Goal: Contribute content: Add original content to the website for others to see

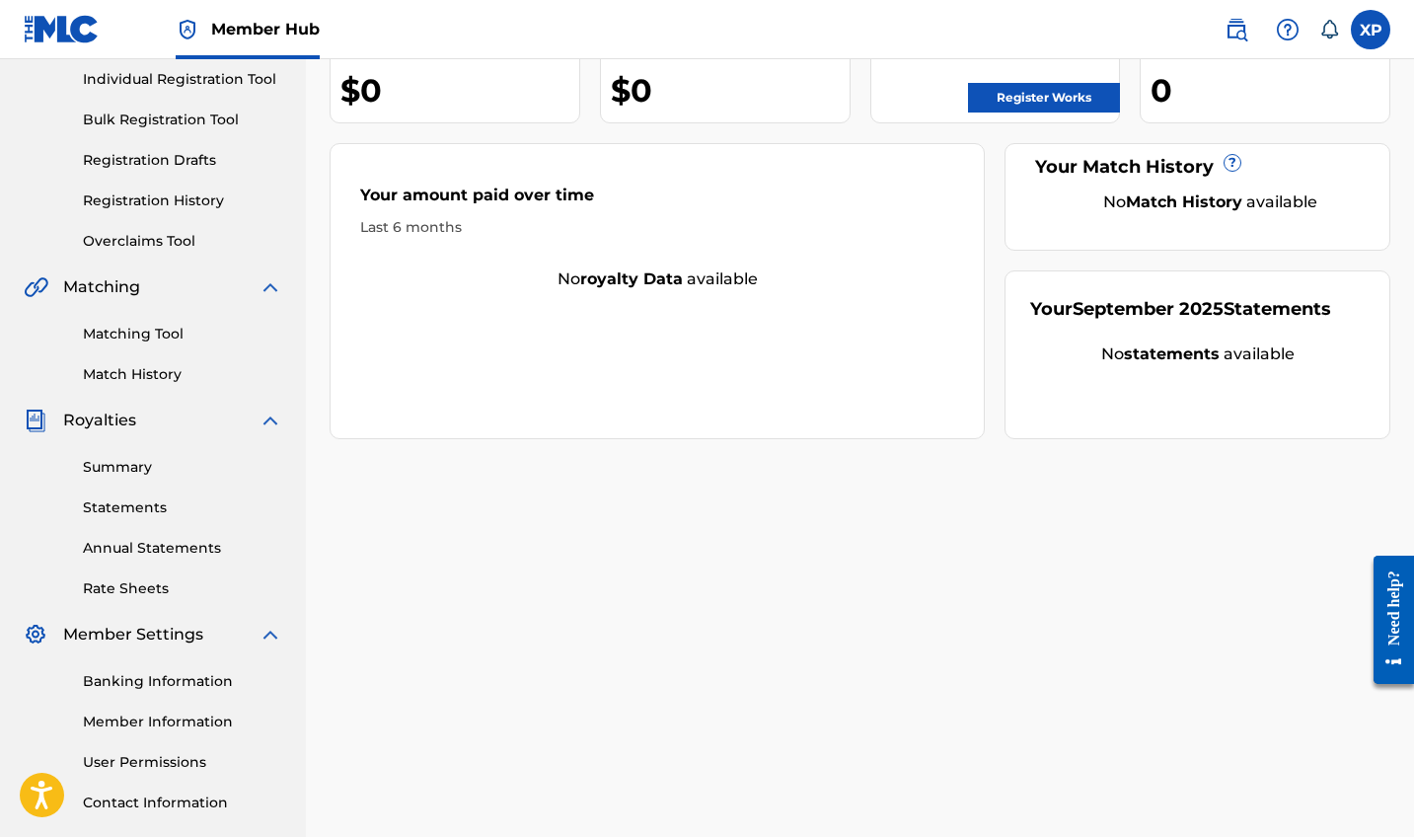
scroll to position [260, 0]
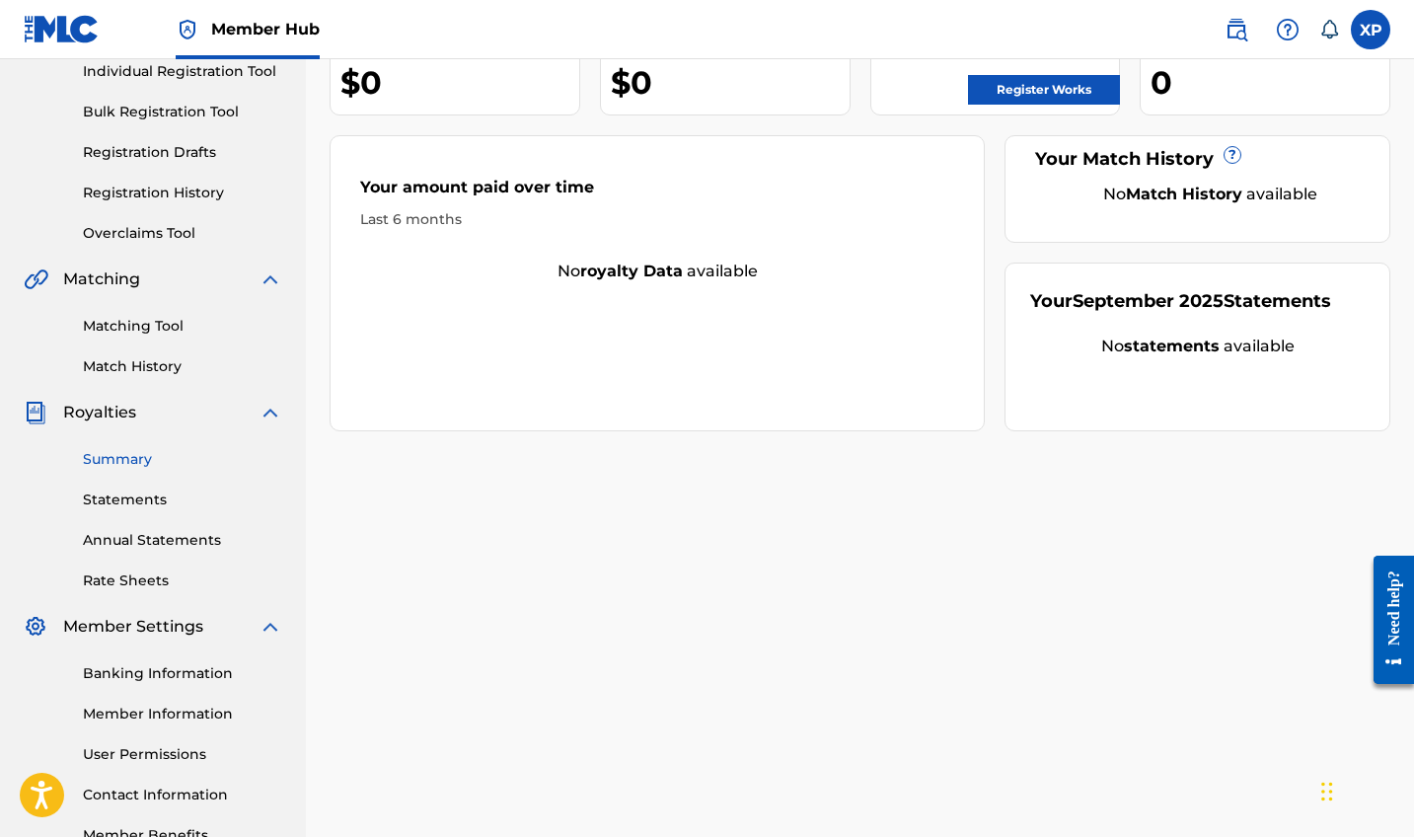
click at [151, 466] on link "Summary" at bounding box center [182, 459] width 199 height 21
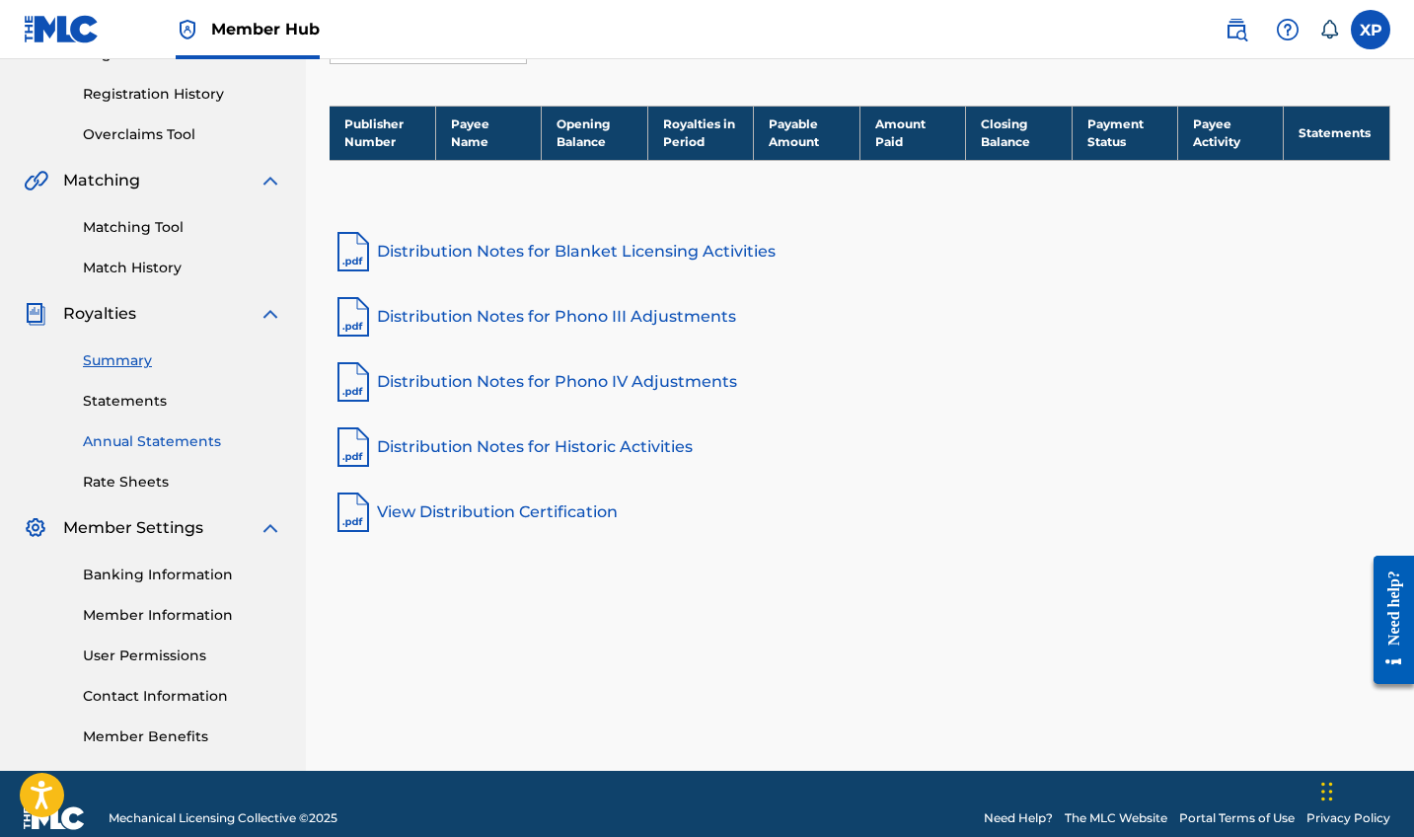
scroll to position [387, 0]
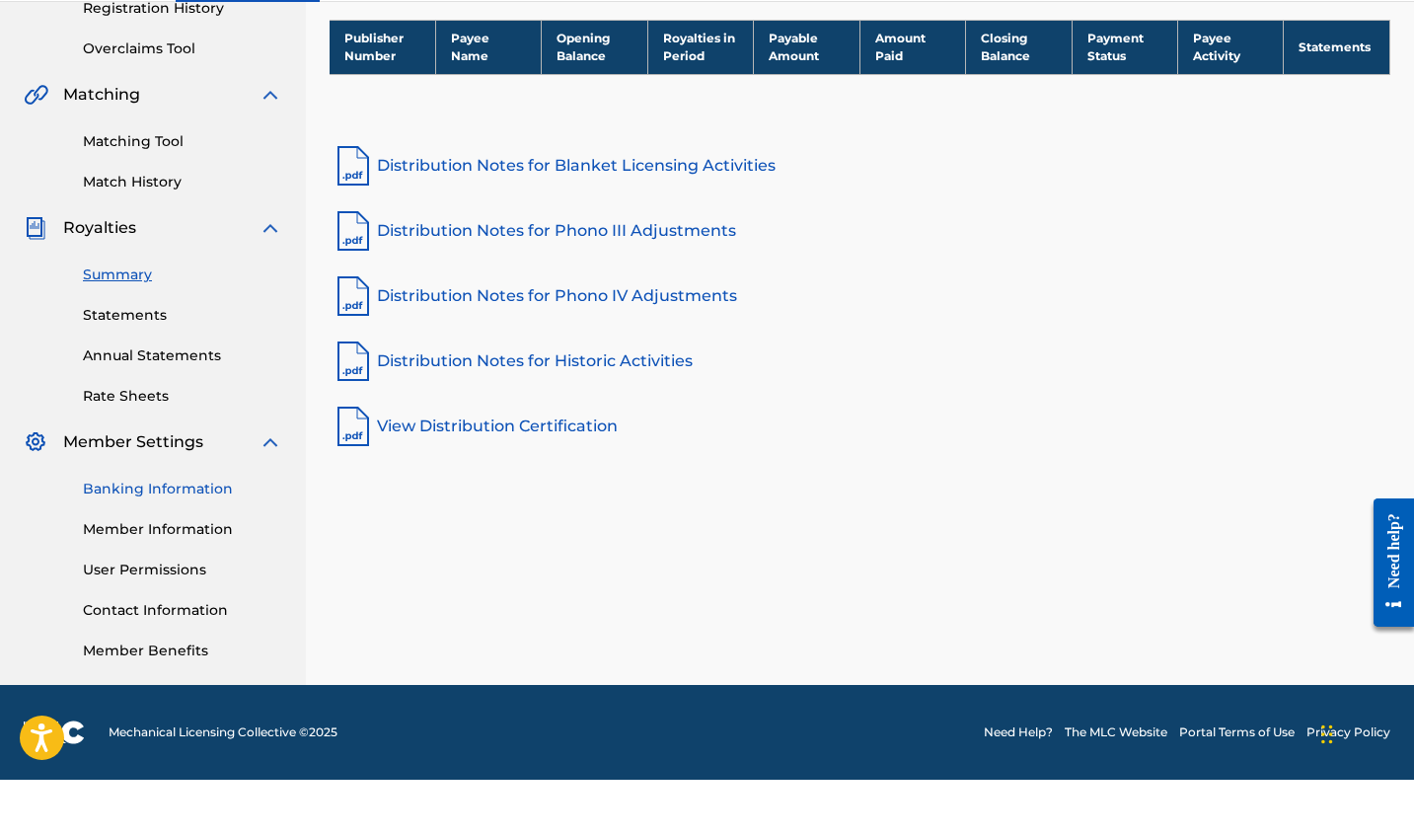
click at [185, 536] on link "Banking Information" at bounding box center [182, 546] width 199 height 21
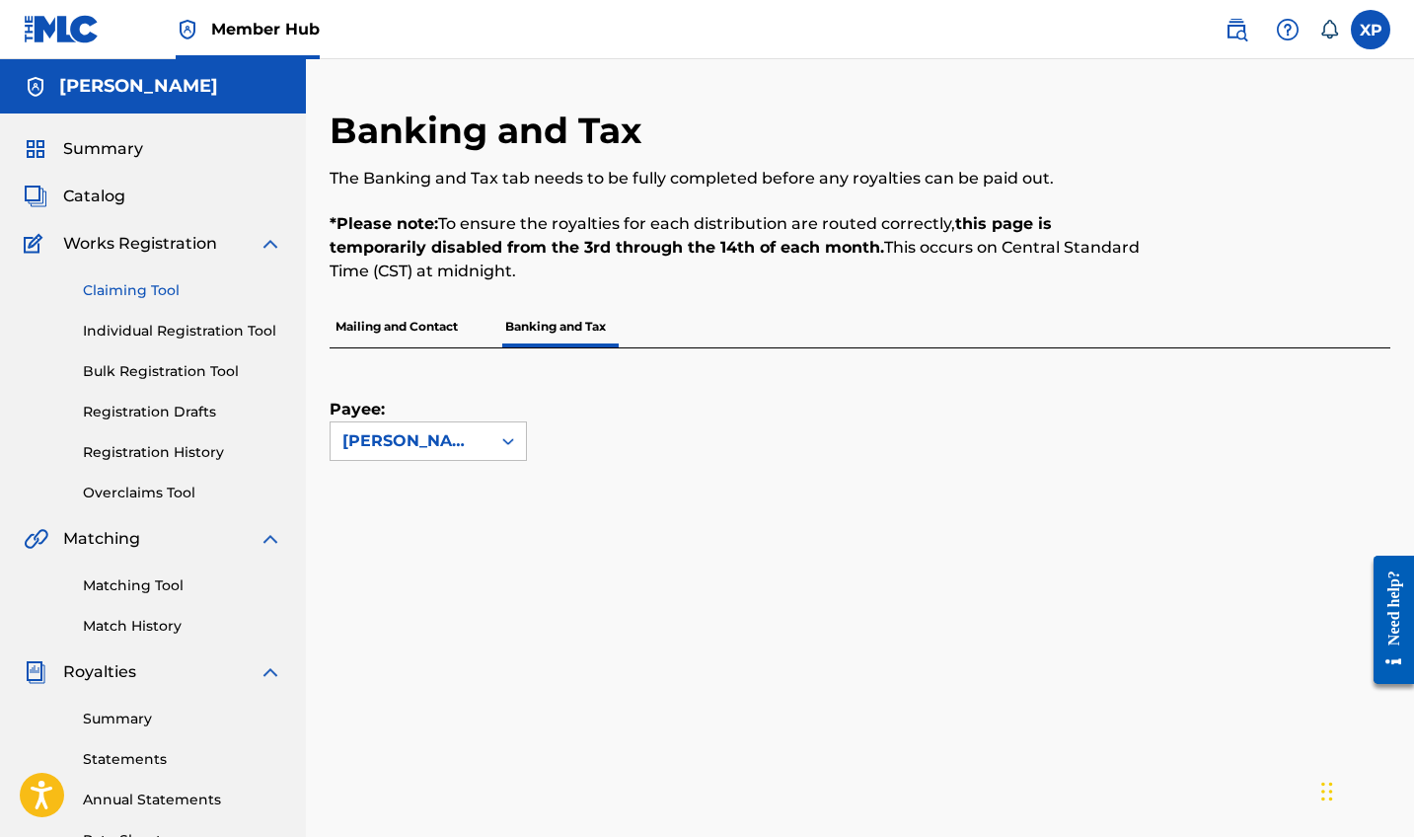
click at [143, 298] on link "Claiming Tool" at bounding box center [182, 290] width 199 height 21
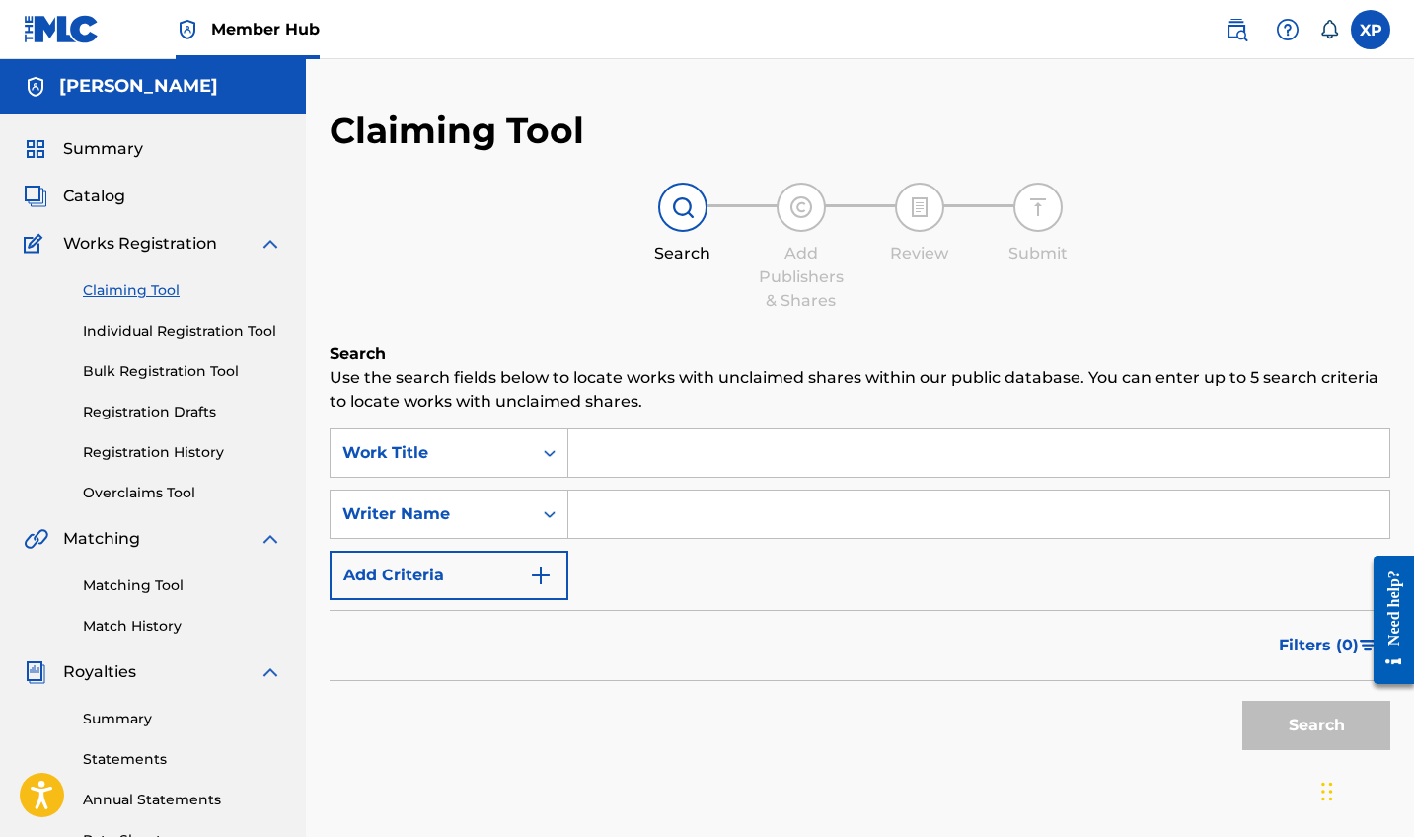
click at [141, 346] on div "Claiming Tool Individual Registration Tool Bulk Registration Tool Registration …" at bounding box center [153, 380] width 259 height 248
click at [141, 335] on link "Individual Registration Tool" at bounding box center [182, 331] width 199 height 21
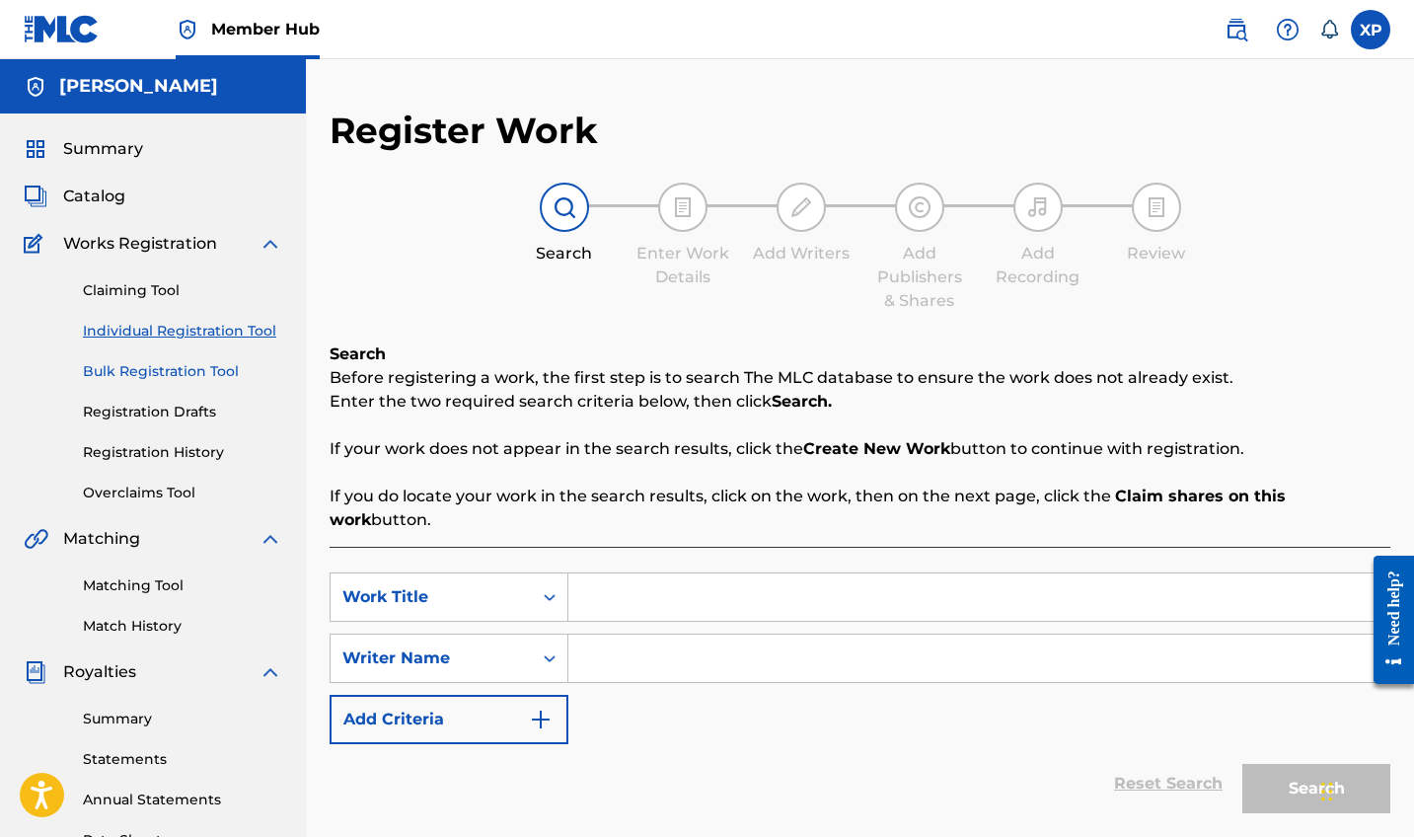
click at [137, 381] on link "Bulk Registration Tool" at bounding box center [182, 371] width 199 height 21
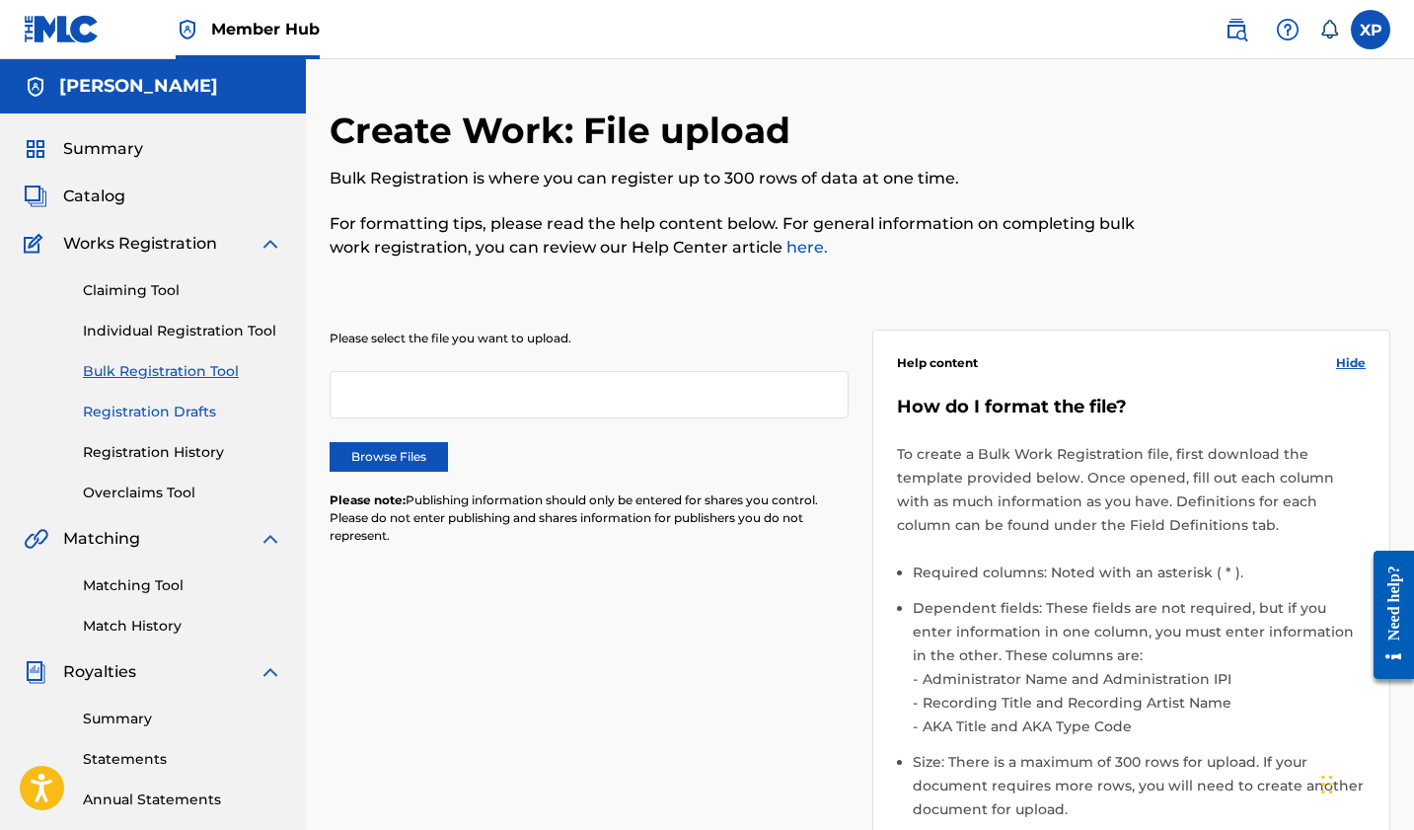
click at [137, 407] on link "Registration Drafts" at bounding box center [182, 412] width 199 height 21
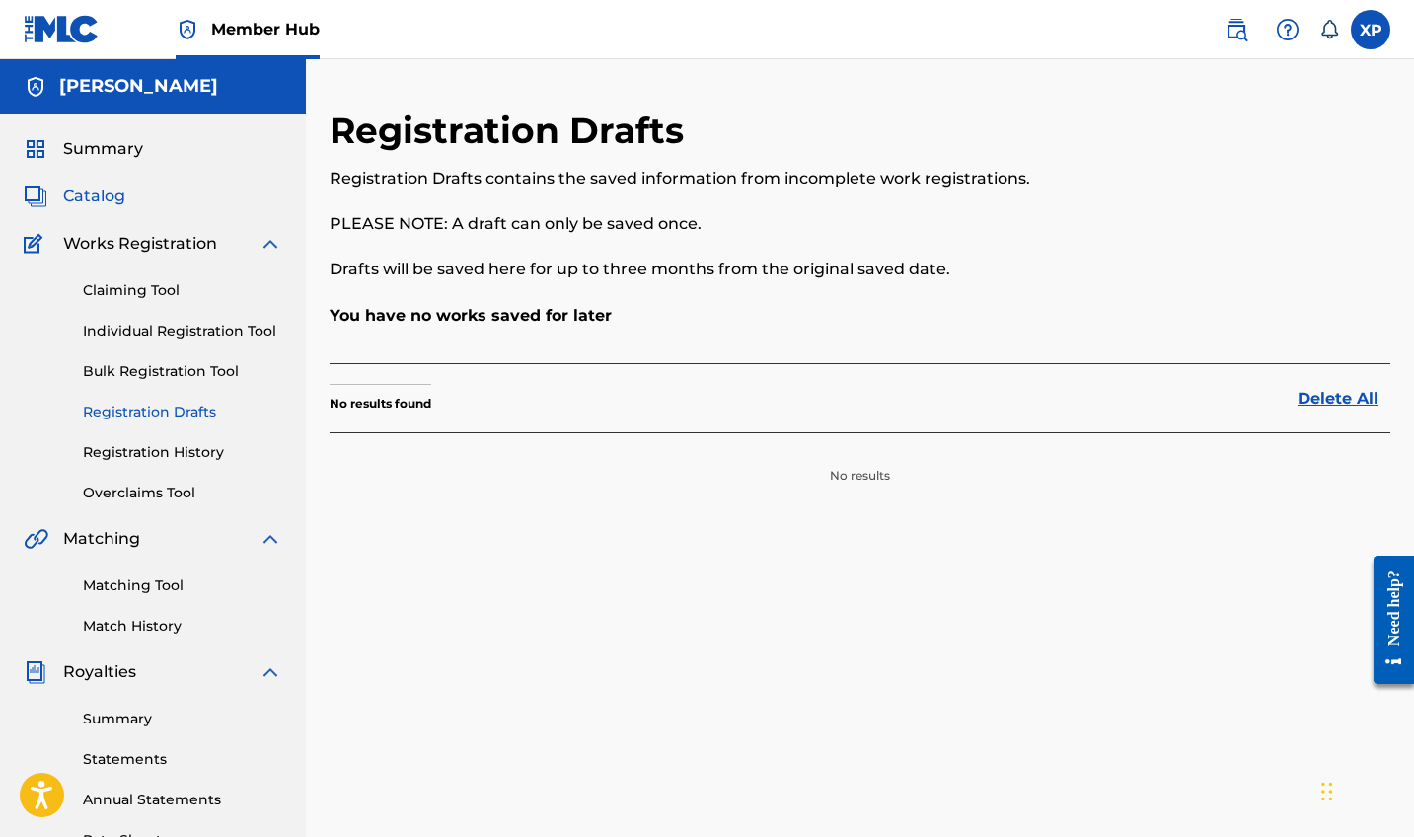
click at [117, 201] on span "Catalog" at bounding box center [94, 197] width 62 height 24
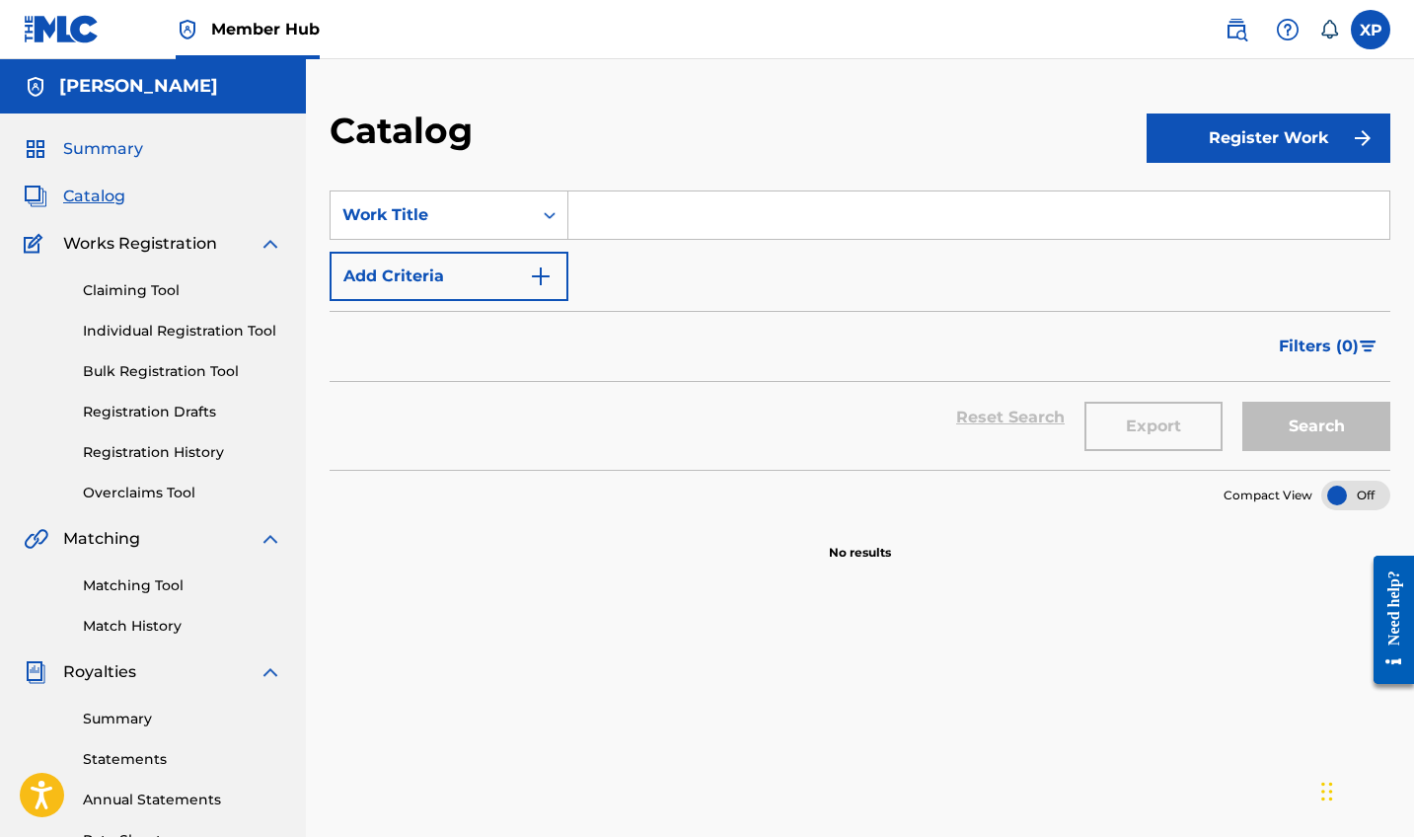
click at [114, 155] on span "Summary" at bounding box center [103, 149] width 80 height 24
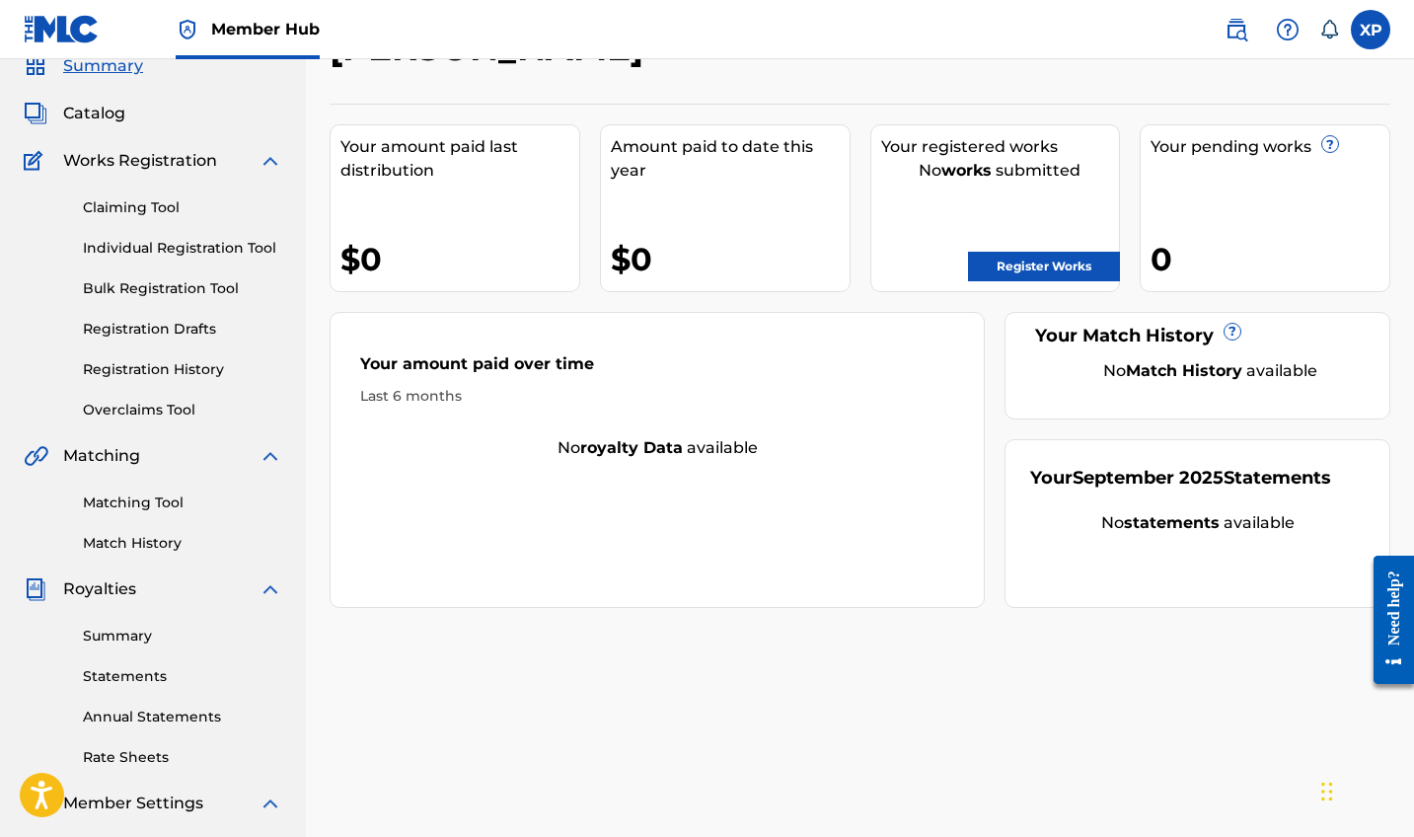
scroll to position [156, 0]
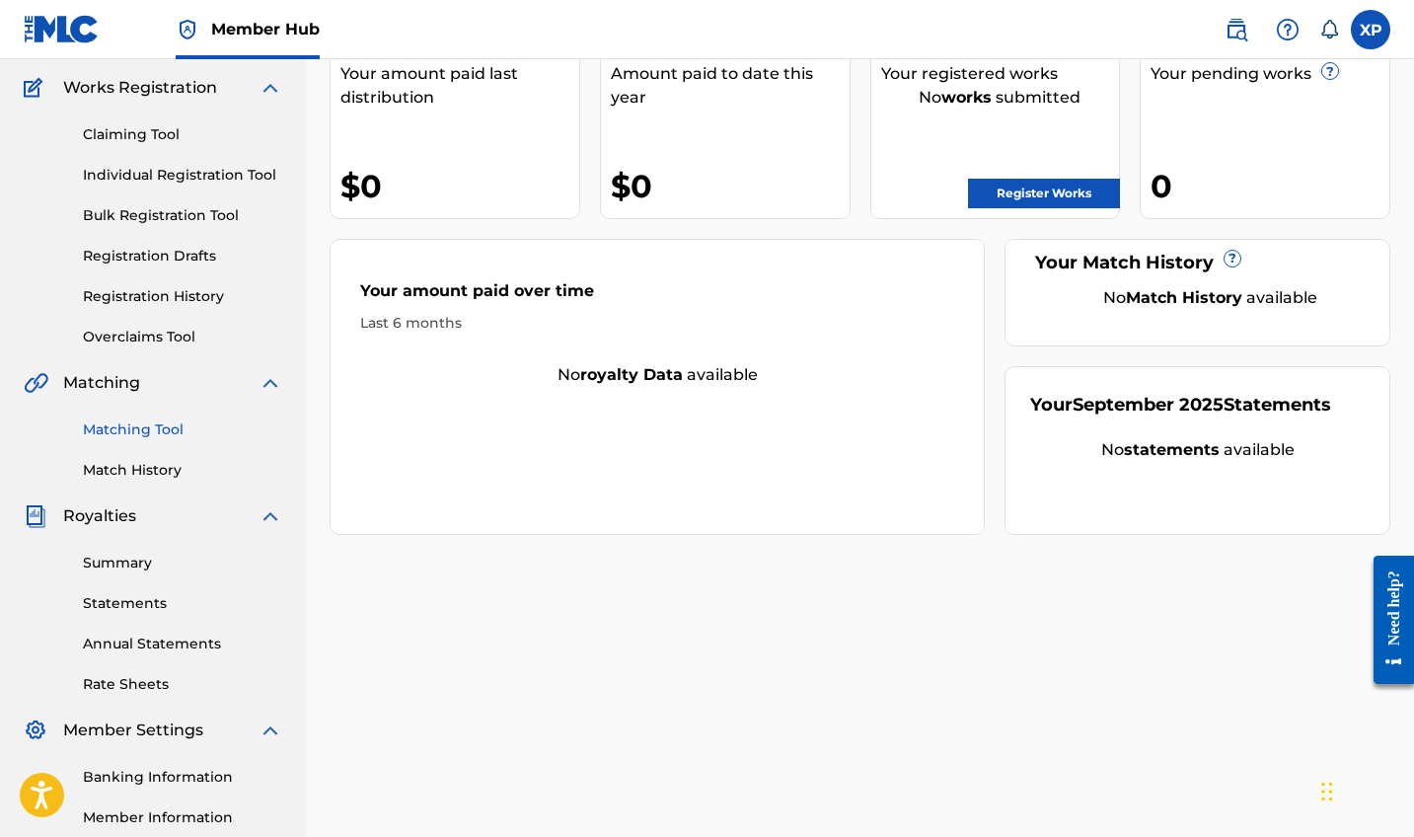
click at [137, 433] on link "Matching Tool" at bounding box center [182, 429] width 199 height 21
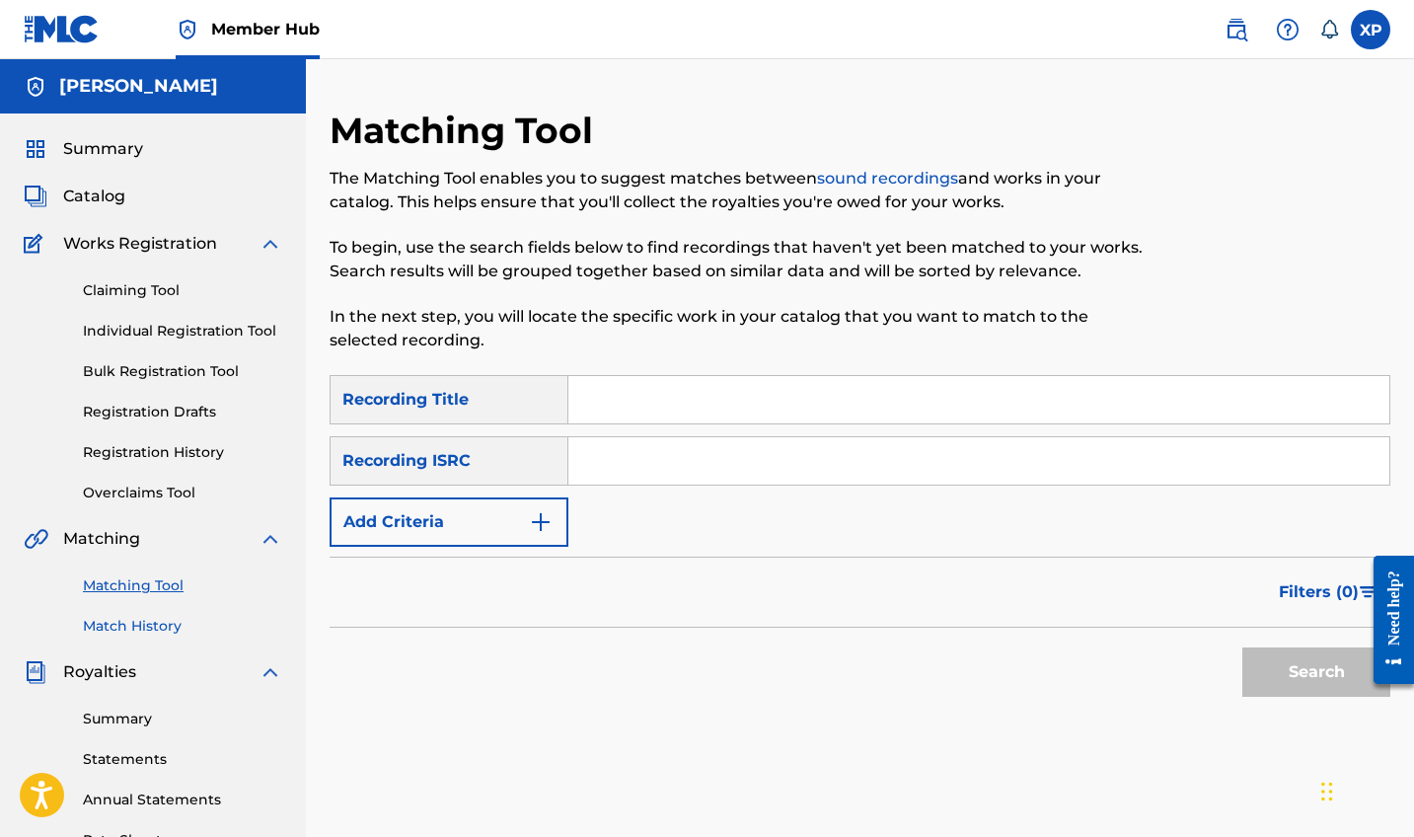
click at [165, 626] on link "Match History" at bounding box center [182, 626] width 199 height 21
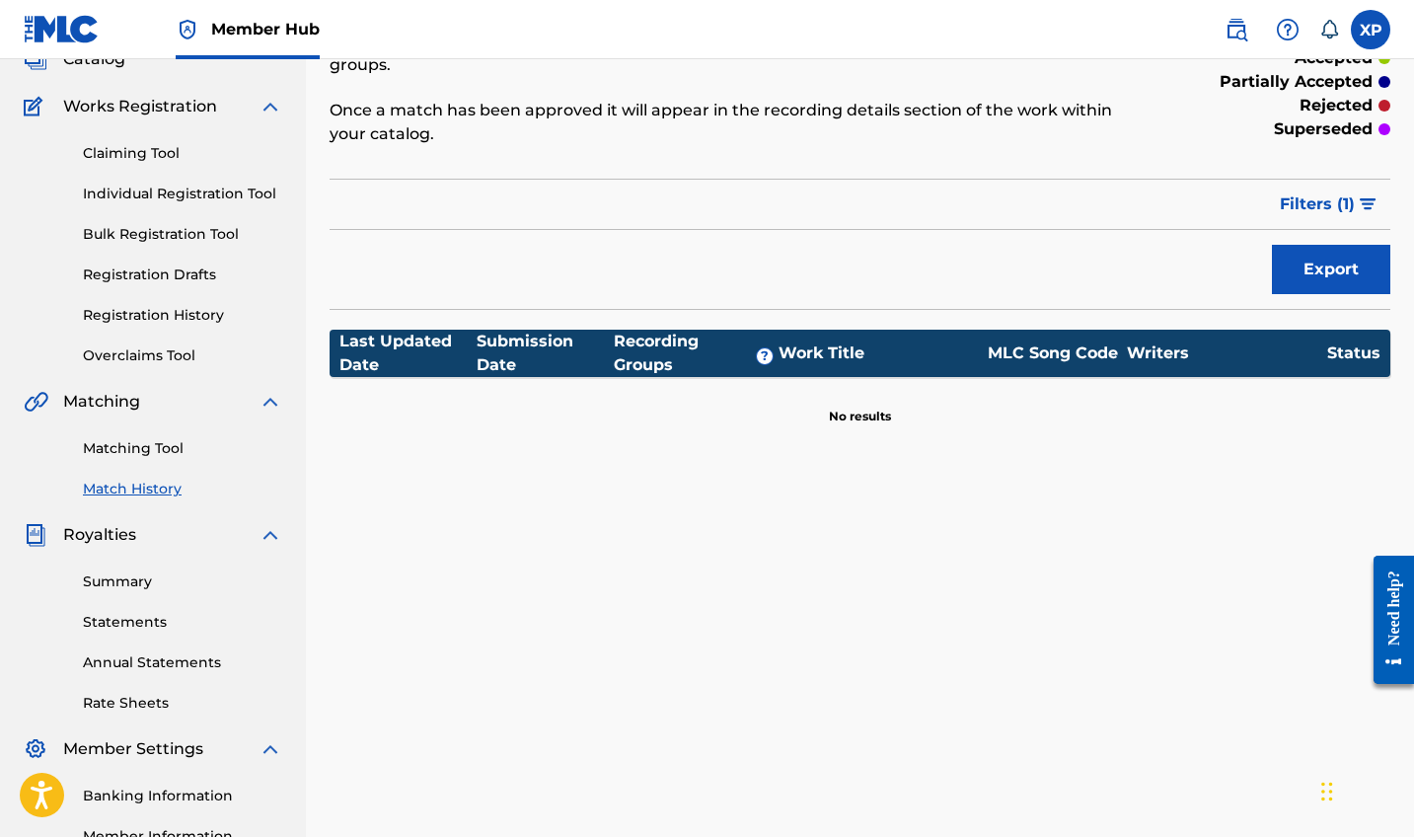
scroll to position [160, 0]
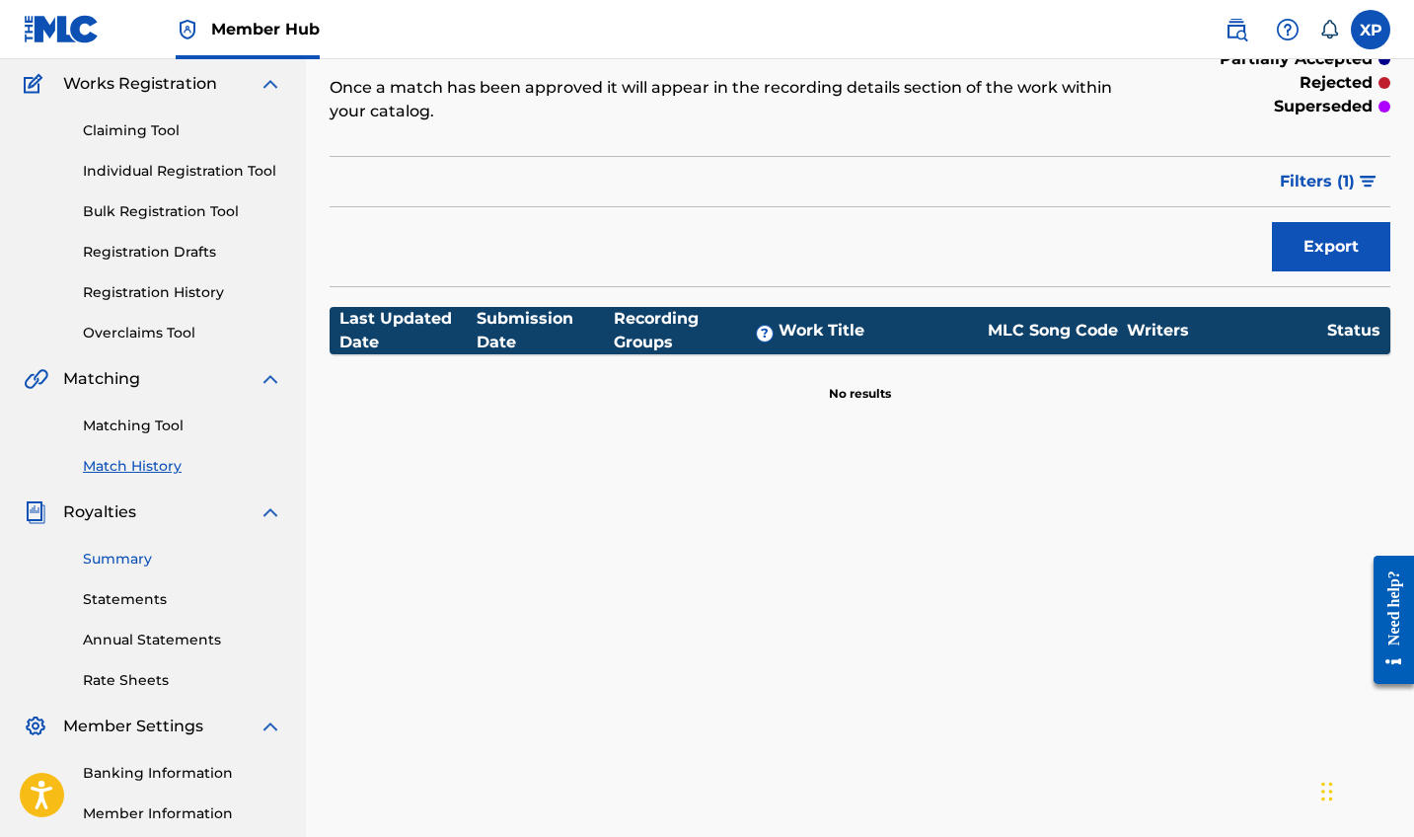
click at [143, 559] on link "Summary" at bounding box center [182, 559] width 199 height 21
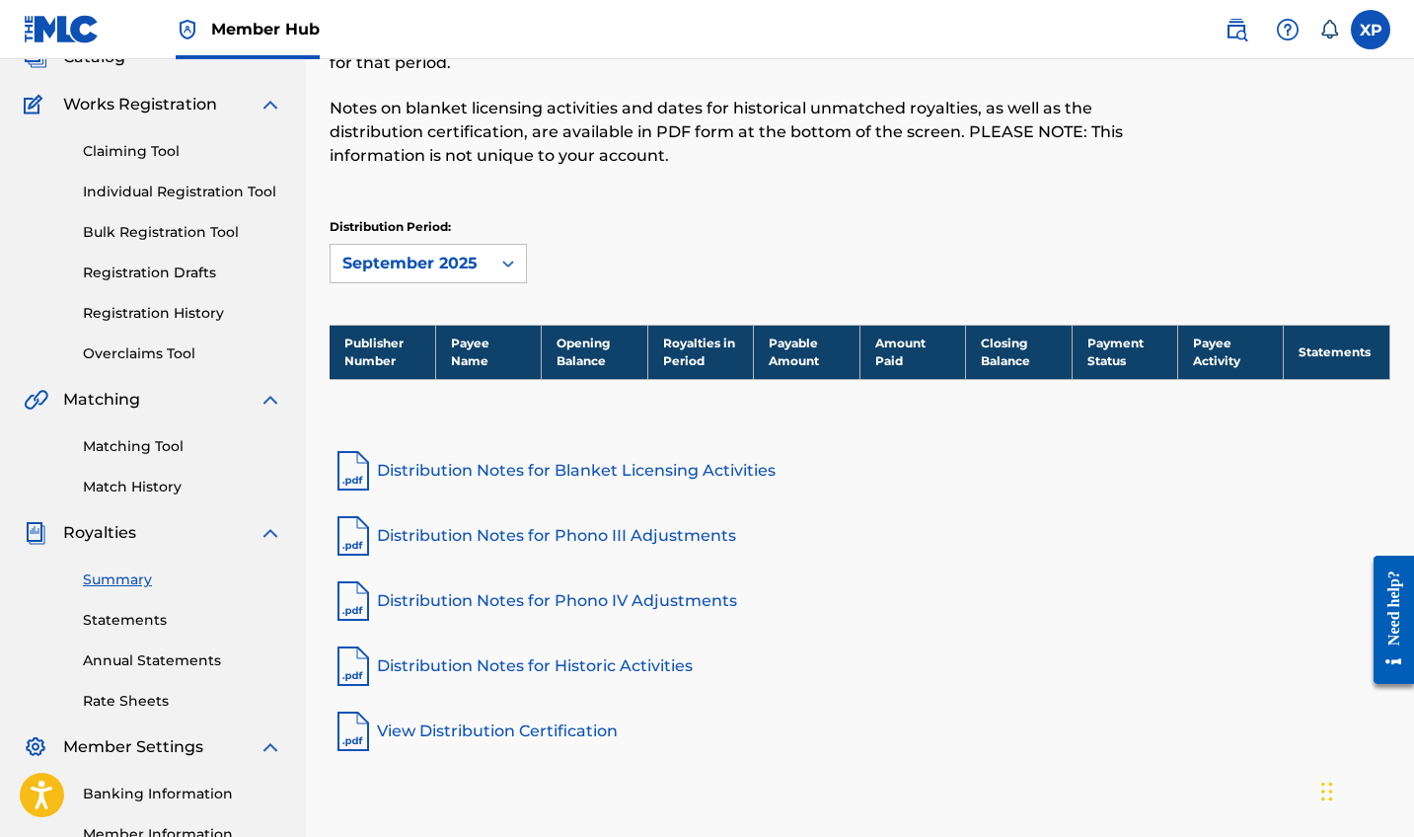
scroll to position [387, 0]
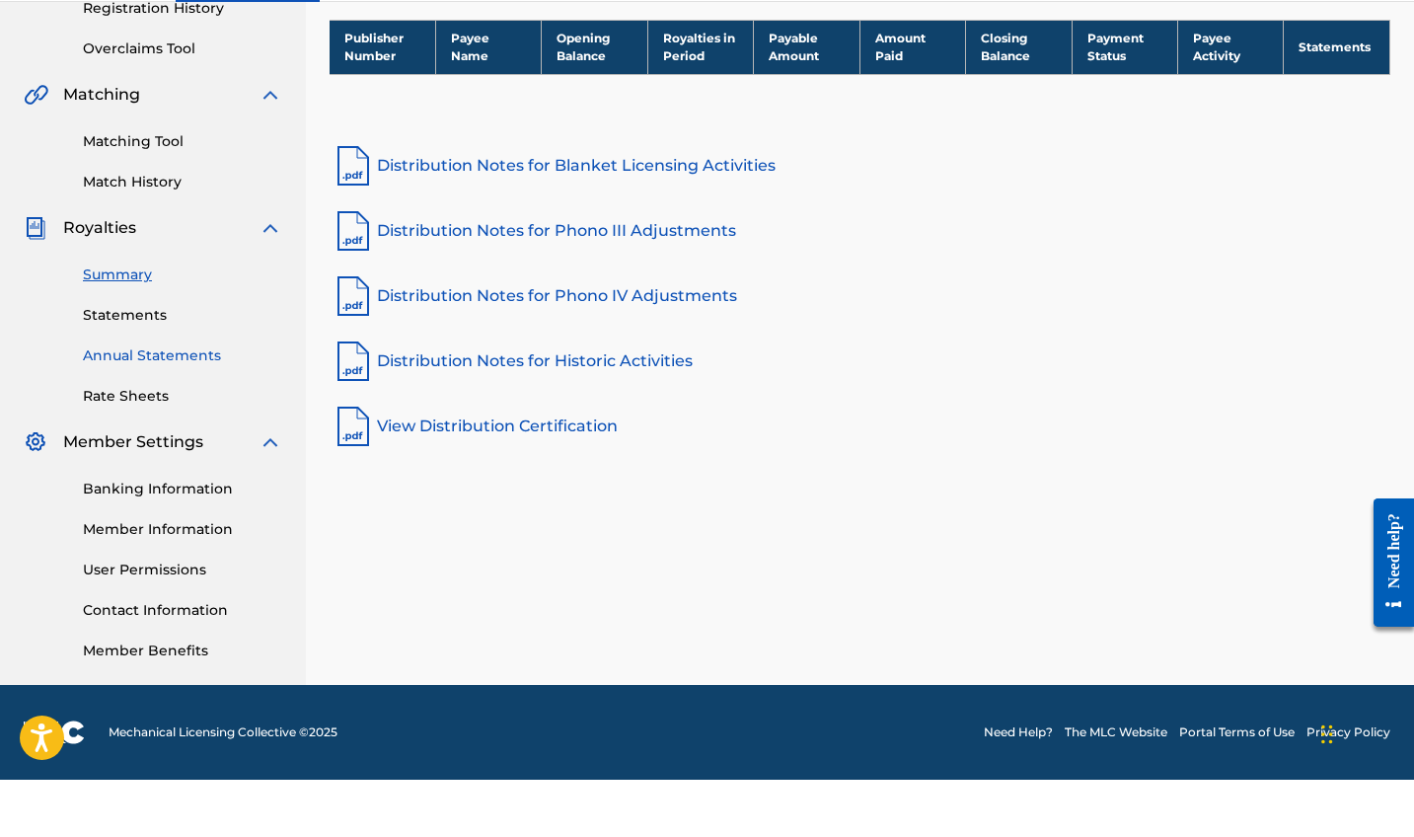
click at [148, 403] on link "Annual Statements" at bounding box center [182, 413] width 199 height 21
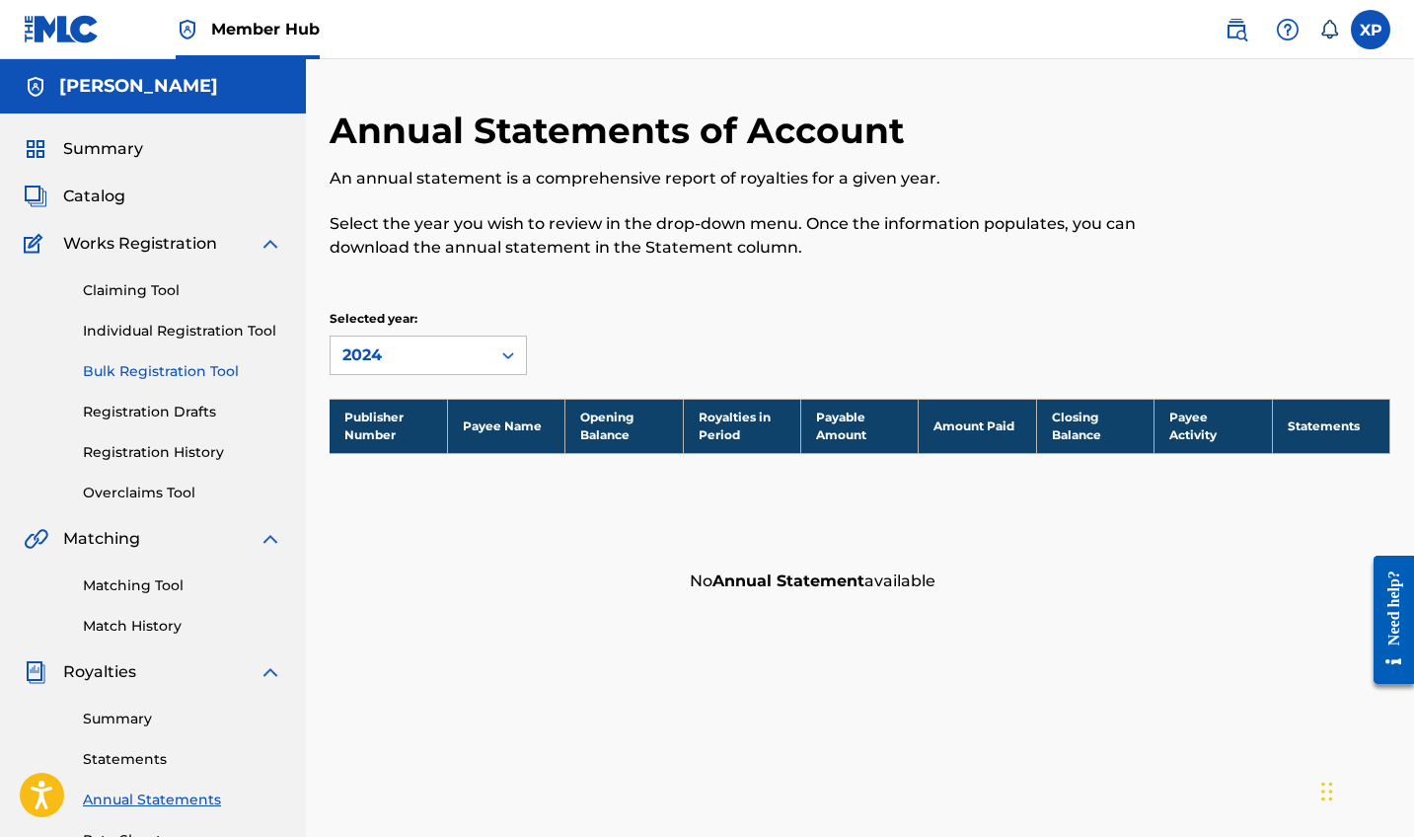
click at [169, 363] on link "Bulk Registration Tool" at bounding box center [182, 371] width 199 height 21
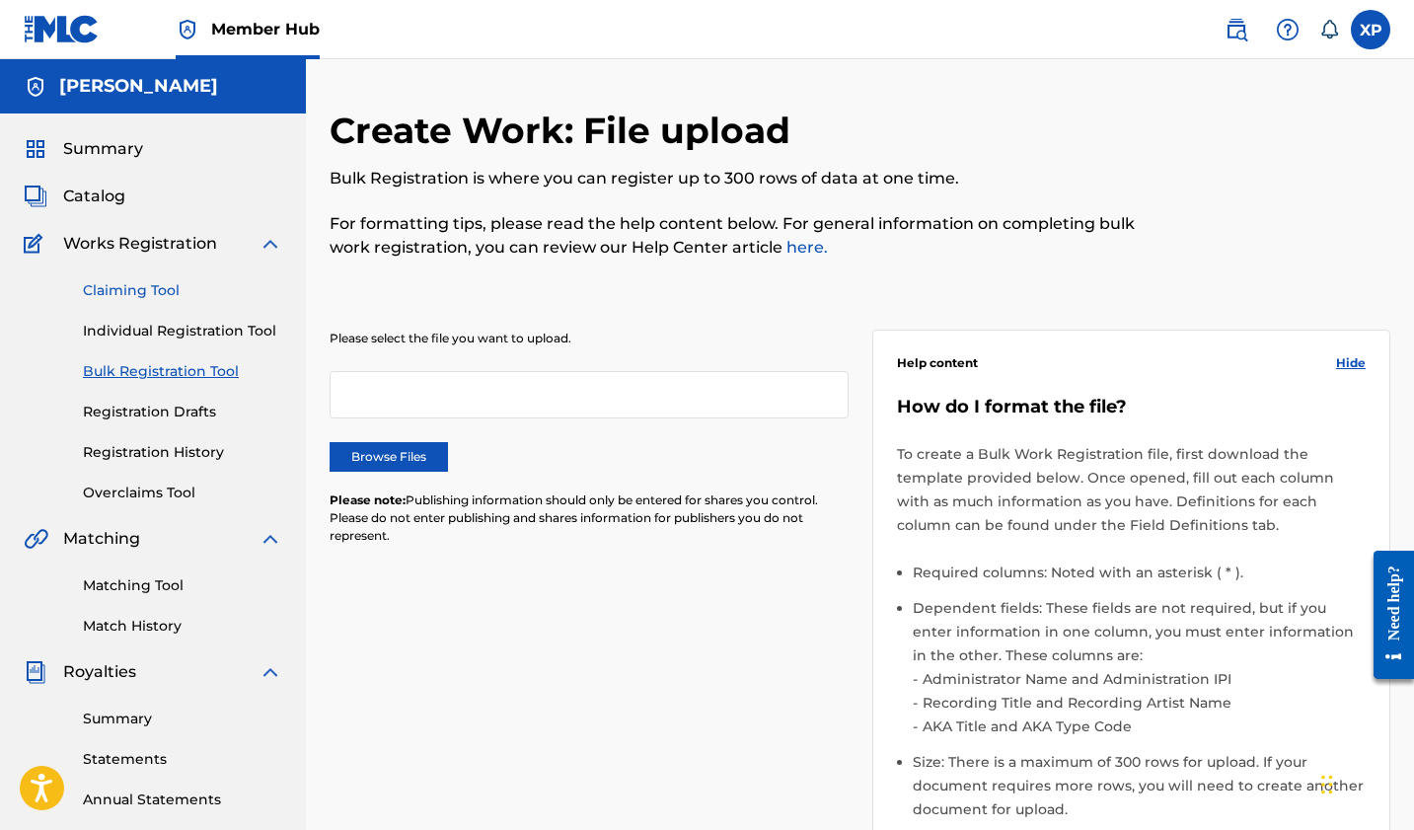
click at [151, 294] on link "Claiming Tool" at bounding box center [182, 290] width 199 height 21
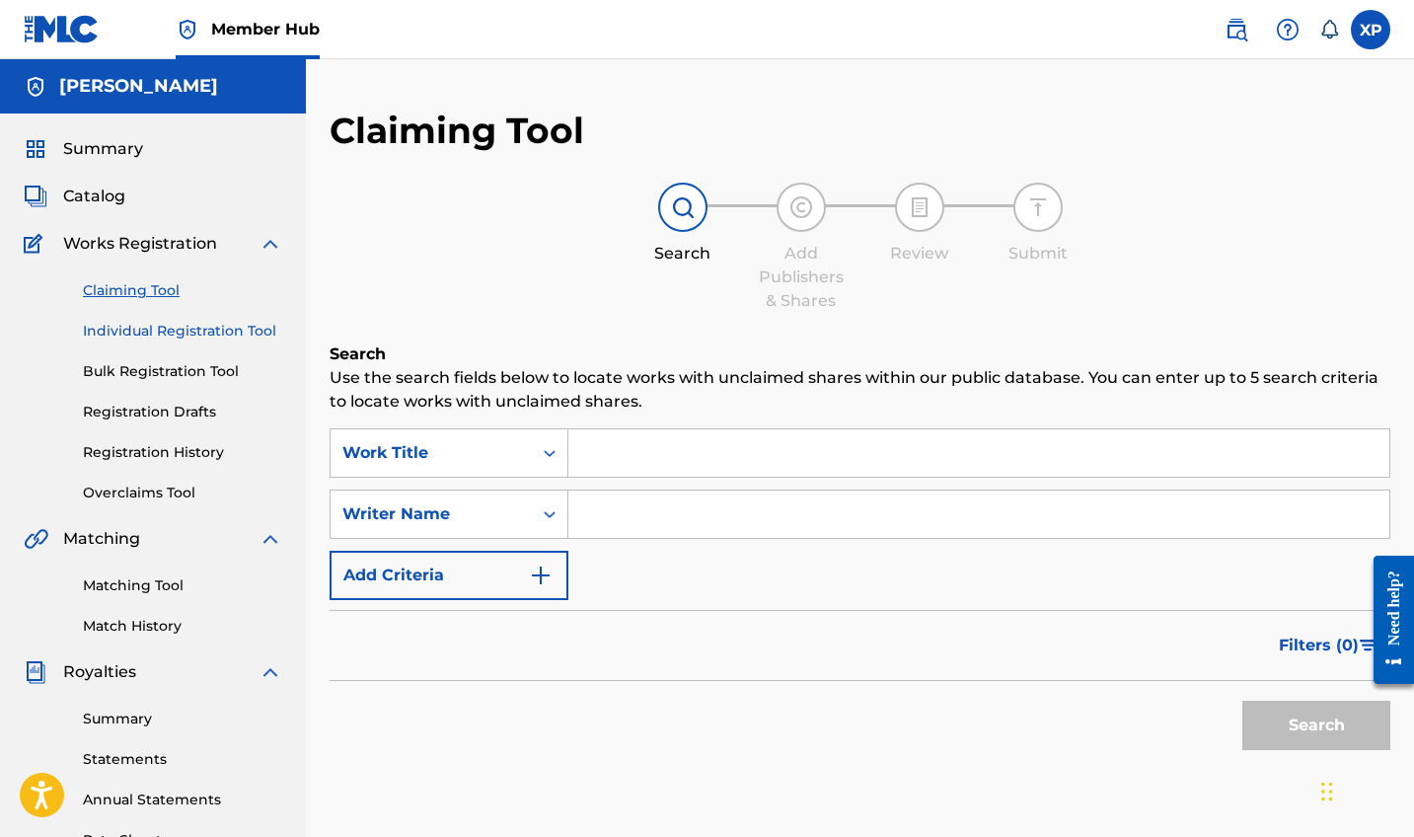
click at [158, 324] on link "Individual Registration Tool" at bounding box center [182, 331] width 199 height 21
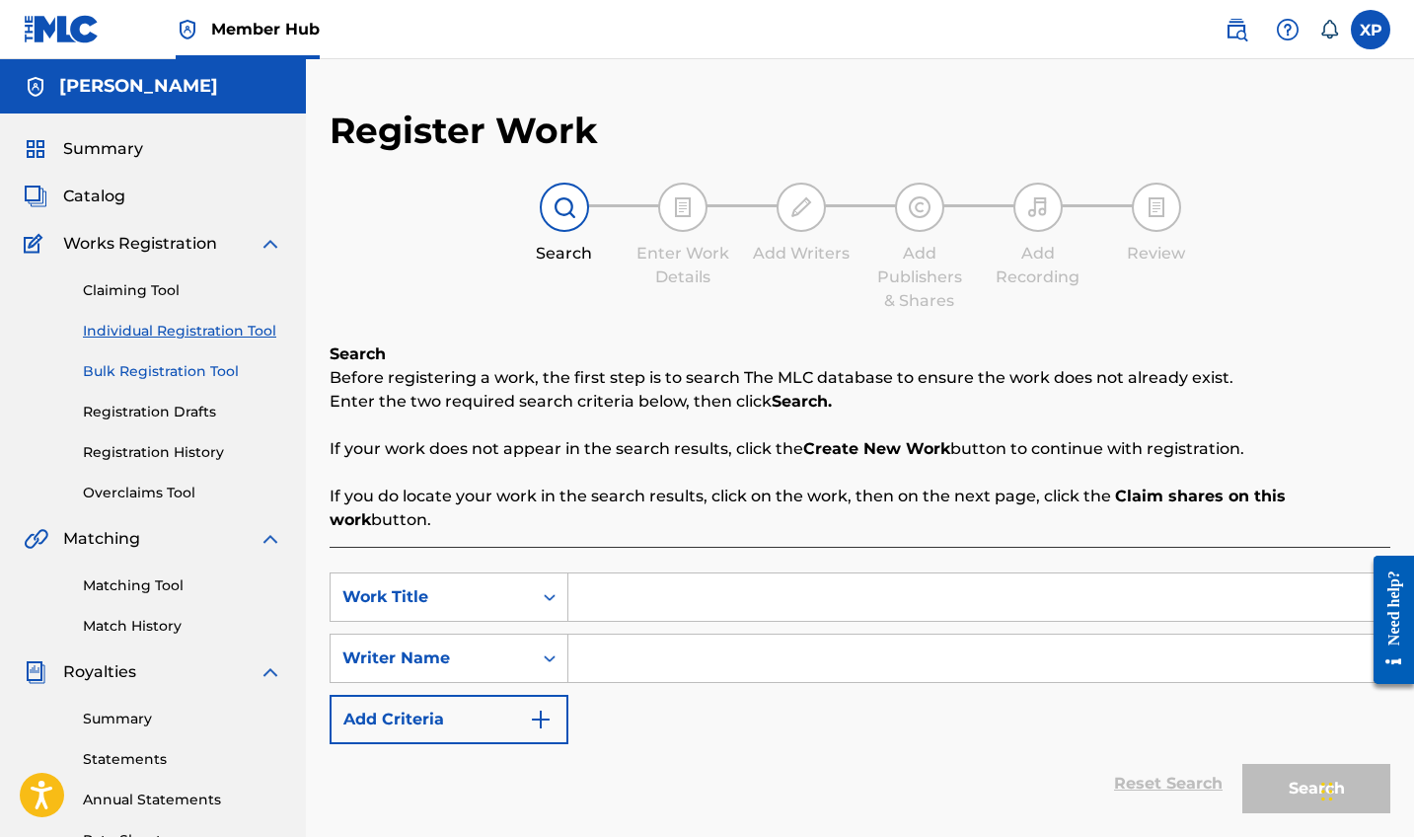
click at [155, 371] on link "Bulk Registration Tool" at bounding box center [182, 371] width 199 height 21
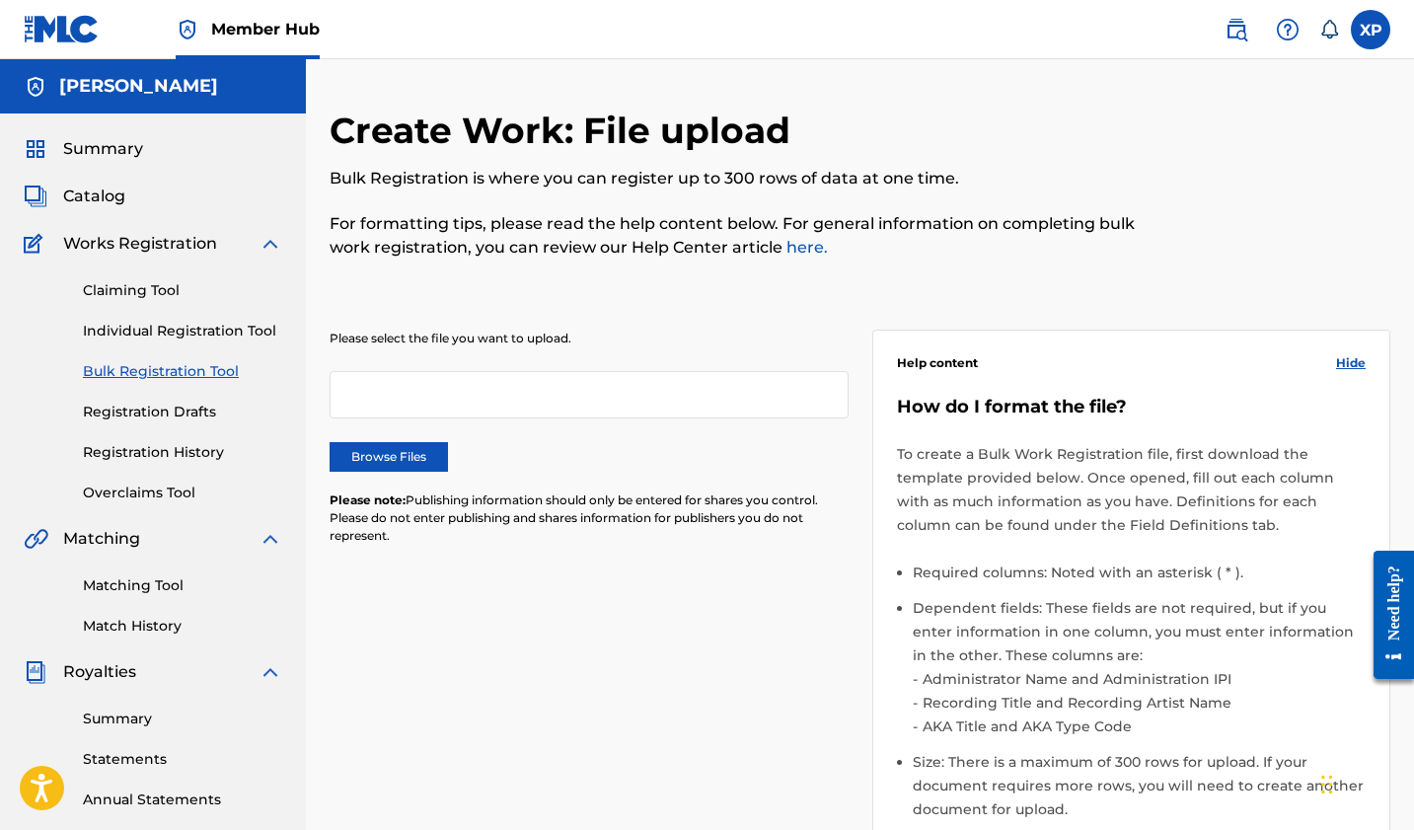
click at [267, 237] on img at bounding box center [271, 244] width 24 height 24
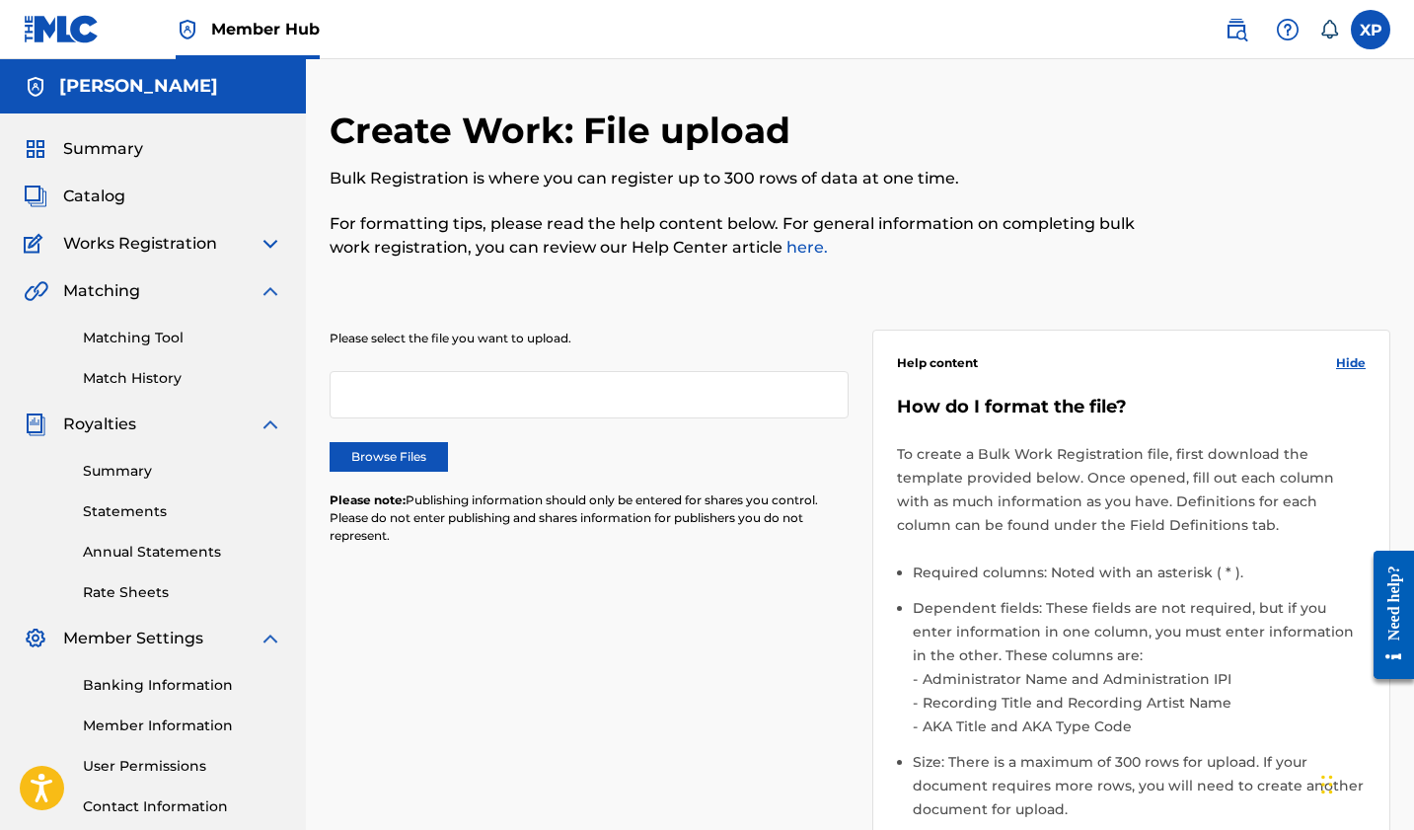
click at [129, 188] on div "Catalog" at bounding box center [153, 197] width 259 height 24
click at [93, 188] on span "Catalog" at bounding box center [94, 197] width 62 height 24
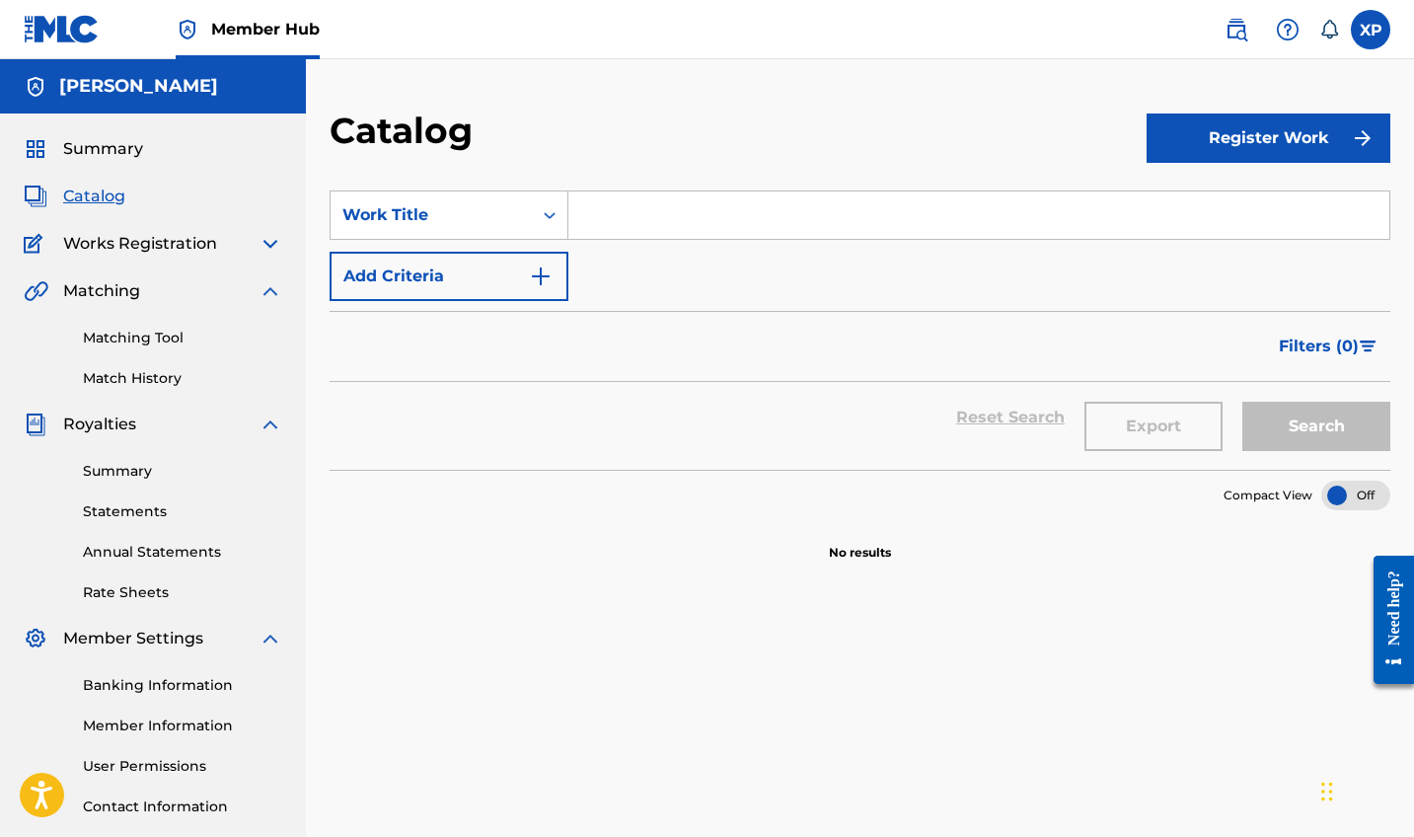
click at [625, 208] on input "Search Form" at bounding box center [978, 214] width 821 height 47
click at [519, 230] on div "Work Title" at bounding box center [431, 215] width 201 height 38
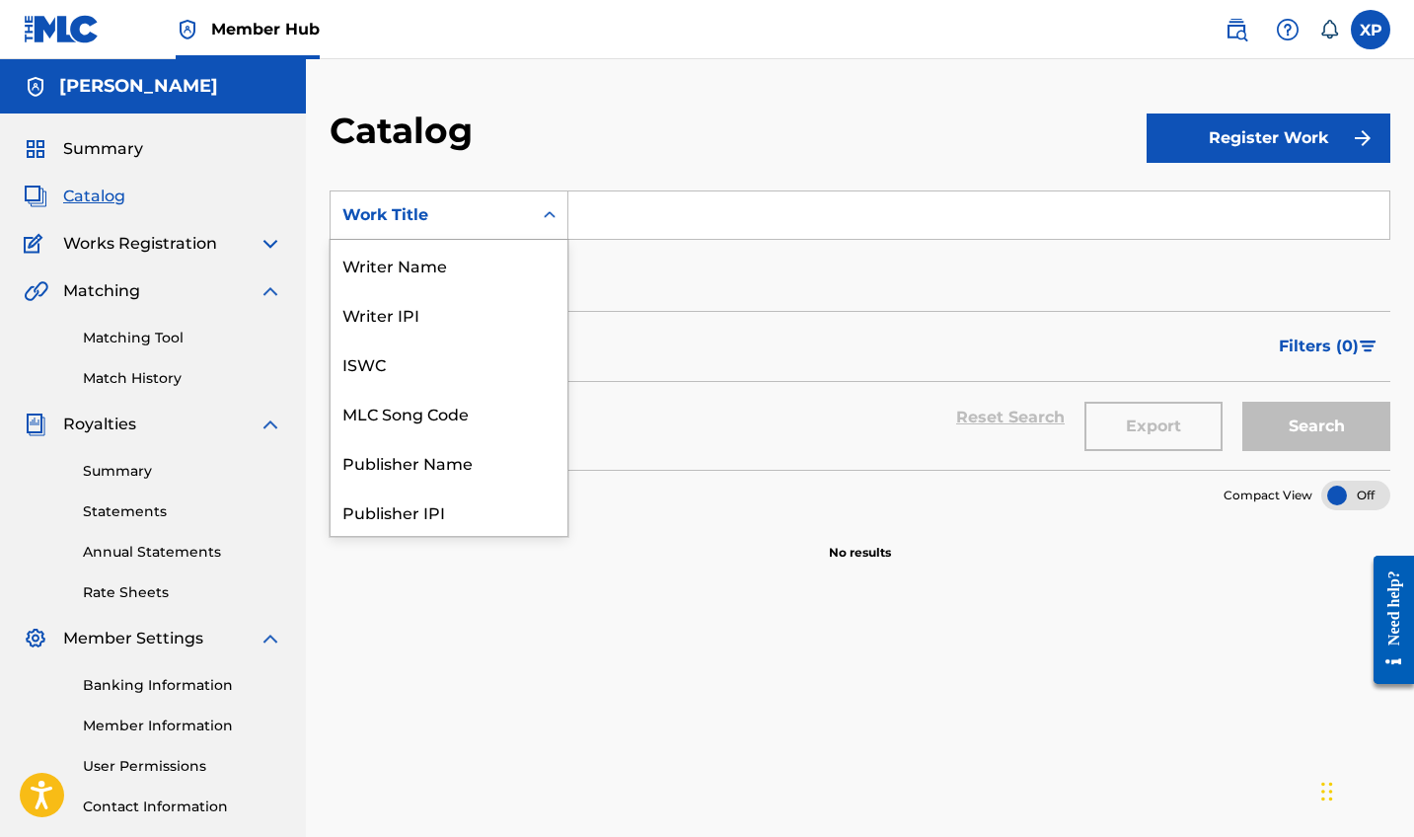
scroll to position [296, 0]
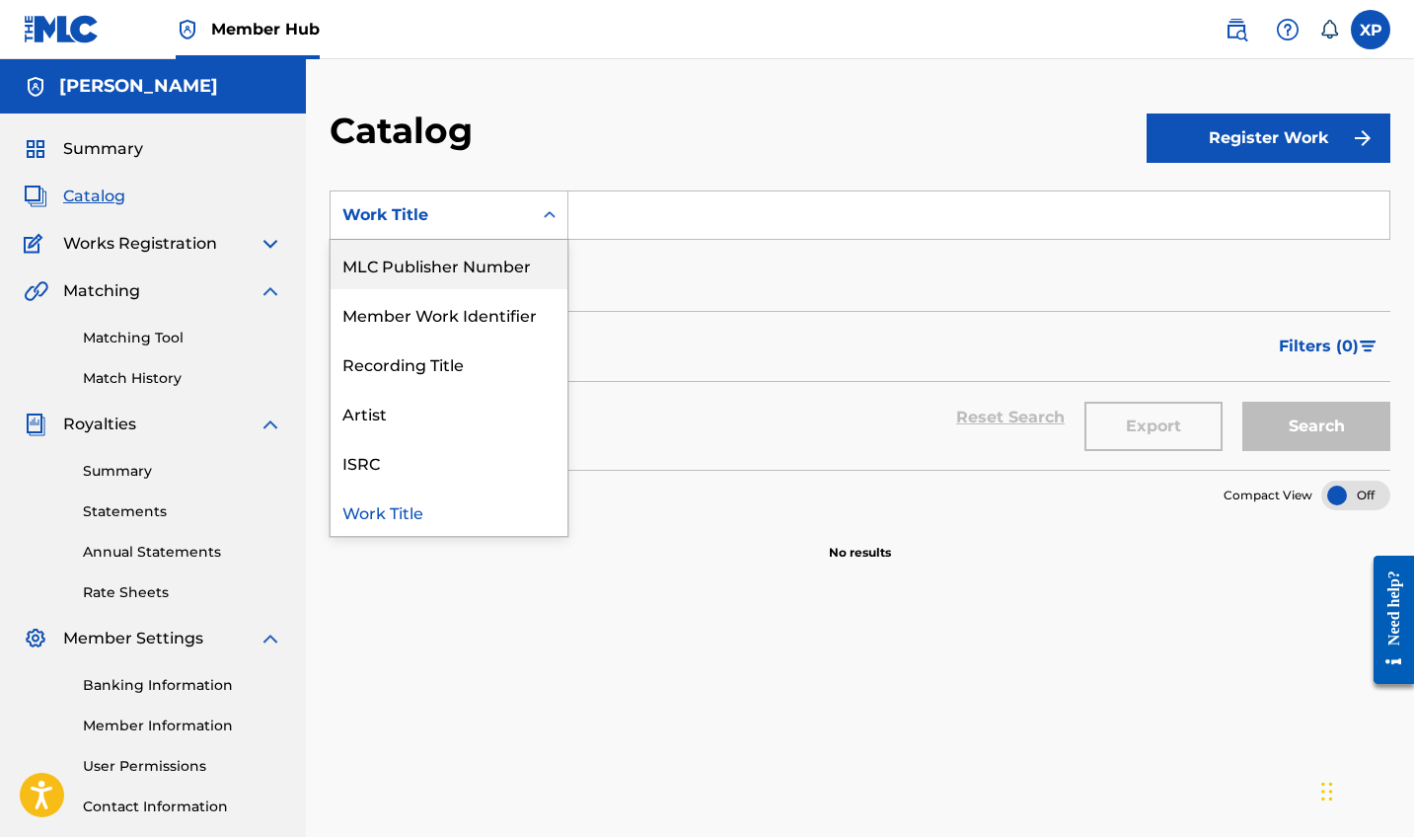
click at [477, 276] on div "MLC Publisher Number" at bounding box center [449, 264] width 237 height 49
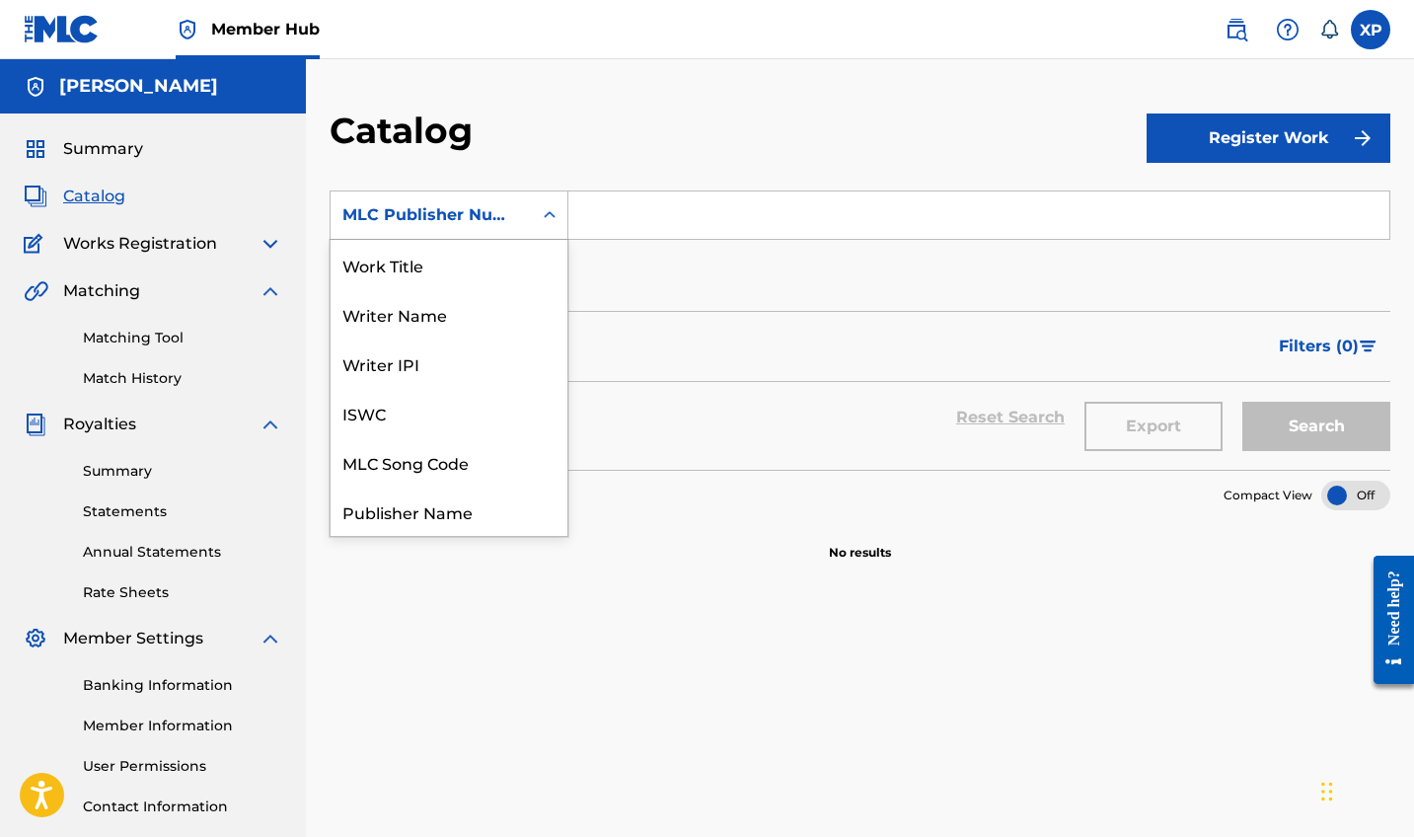
click at [495, 209] on div "MLC Publisher Number" at bounding box center [431, 215] width 178 height 24
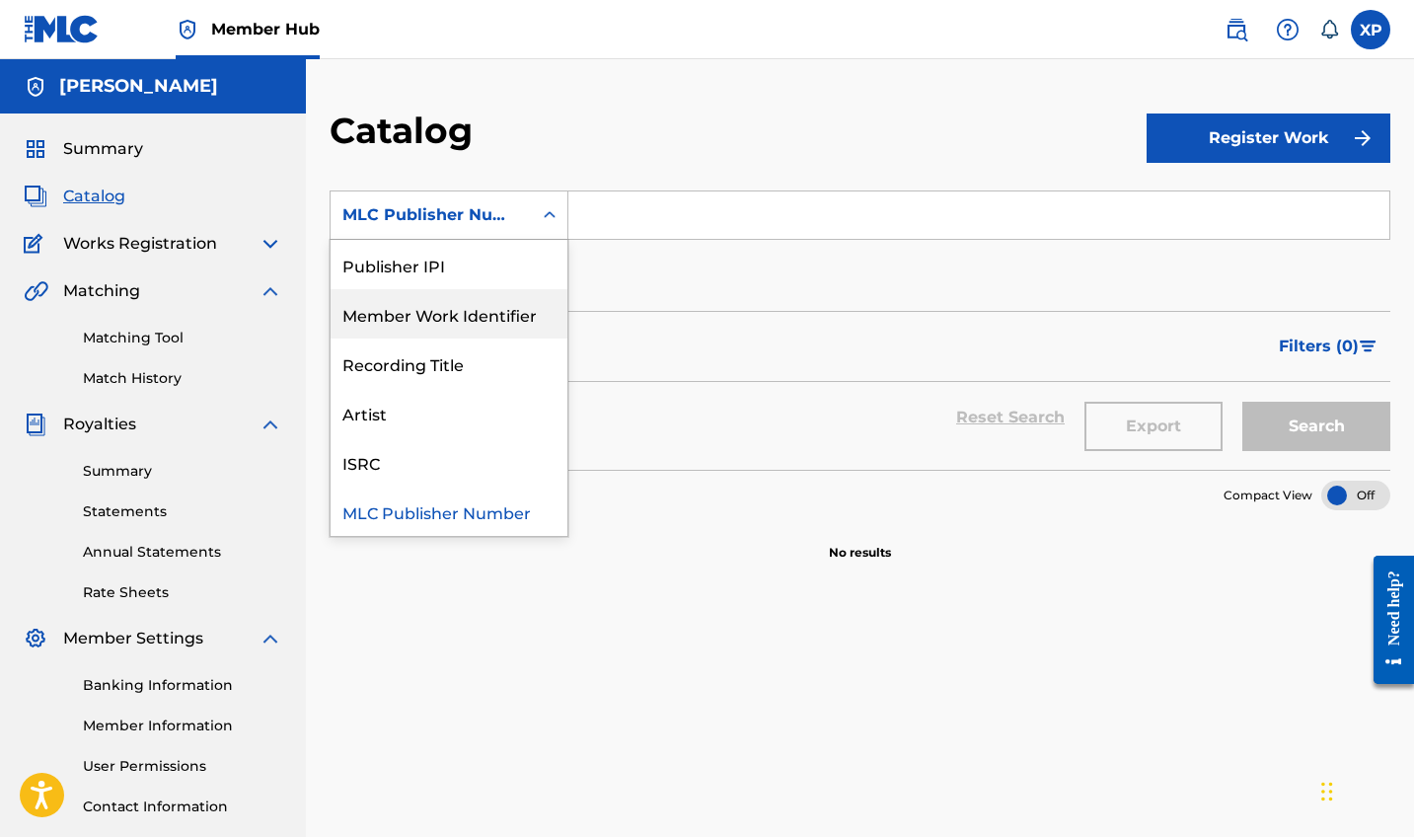
click at [475, 307] on div "Member Work Identifier" at bounding box center [449, 313] width 237 height 49
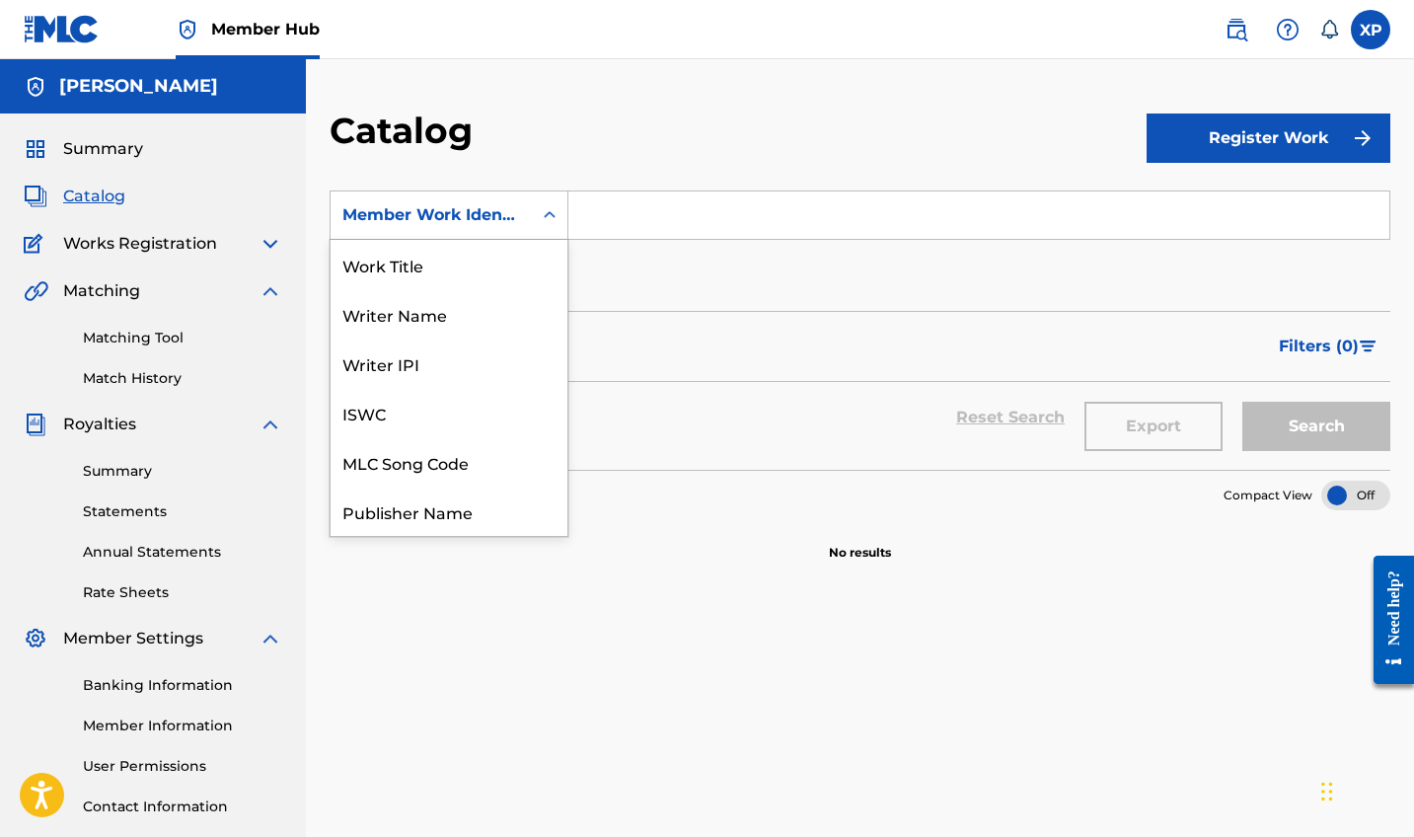
click at [495, 204] on div "Member Work Identifier" at bounding box center [431, 215] width 178 height 24
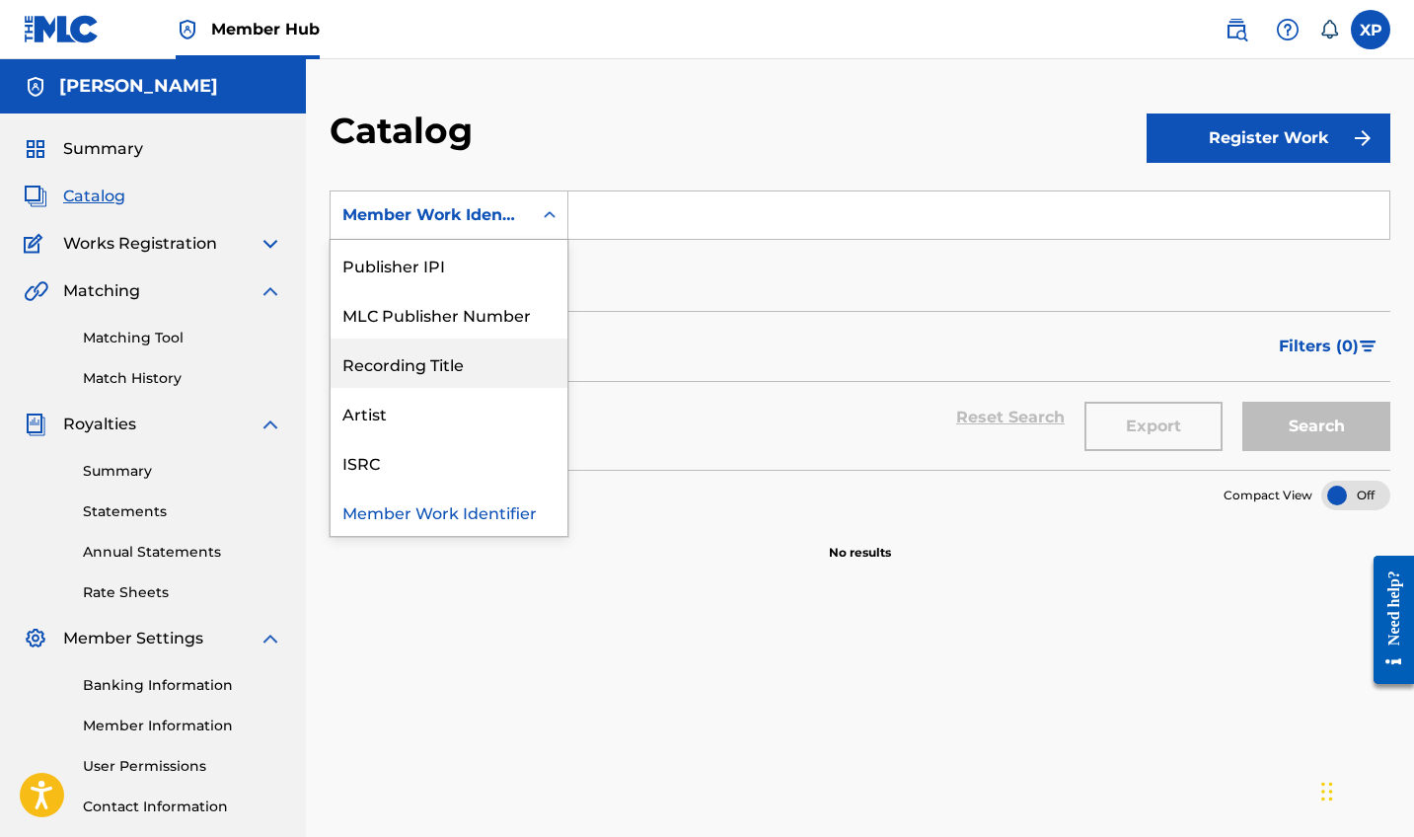
click at [465, 374] on div "Recording Title" at bounding box center [449, 363] width 237 height 49
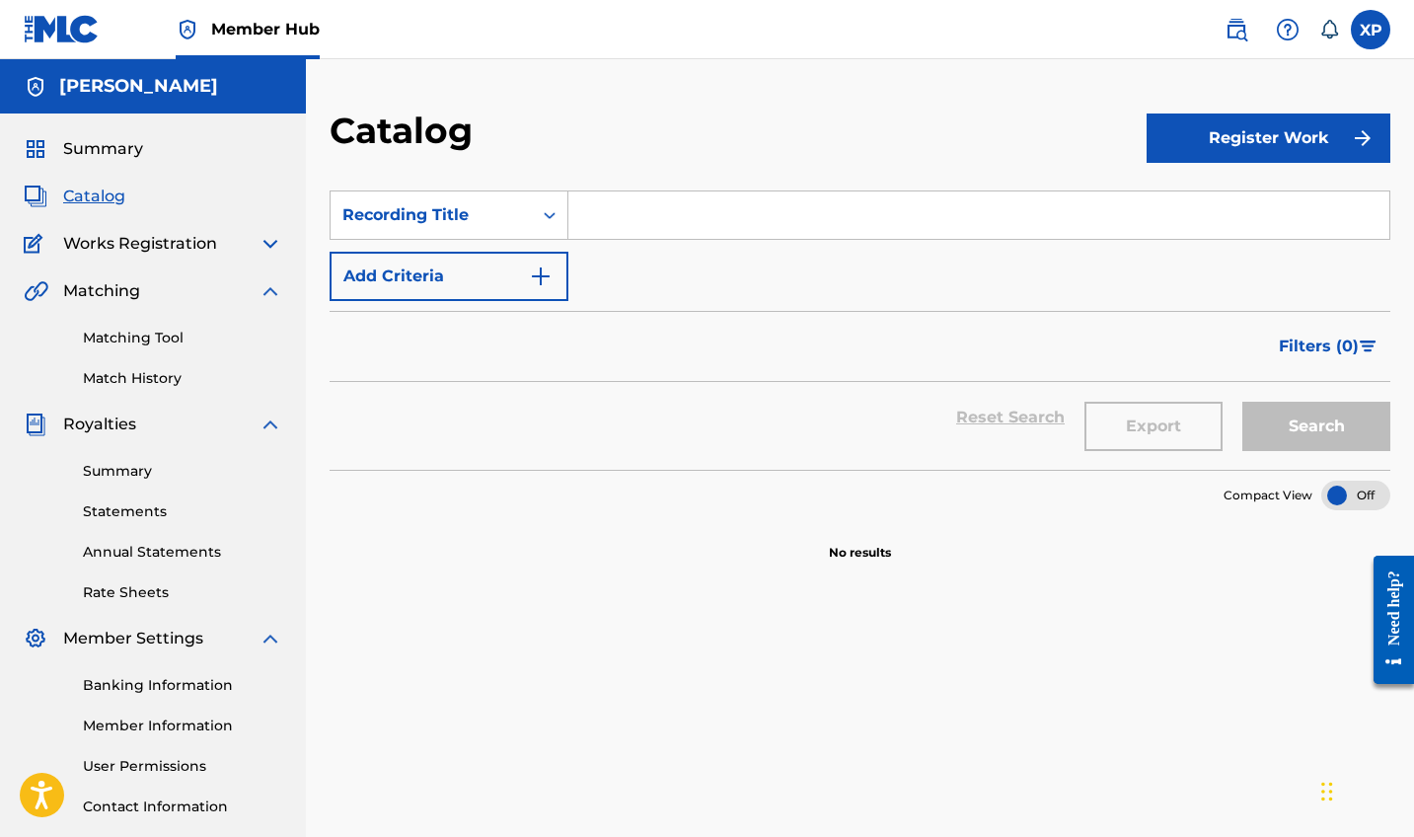
click at [571, 210] on input "Search Form" at bounding box center [978, 214] width 821 height 47
click at [537, 218] on div "Search Form" at bounding box center [550, 215] width 36 height 36
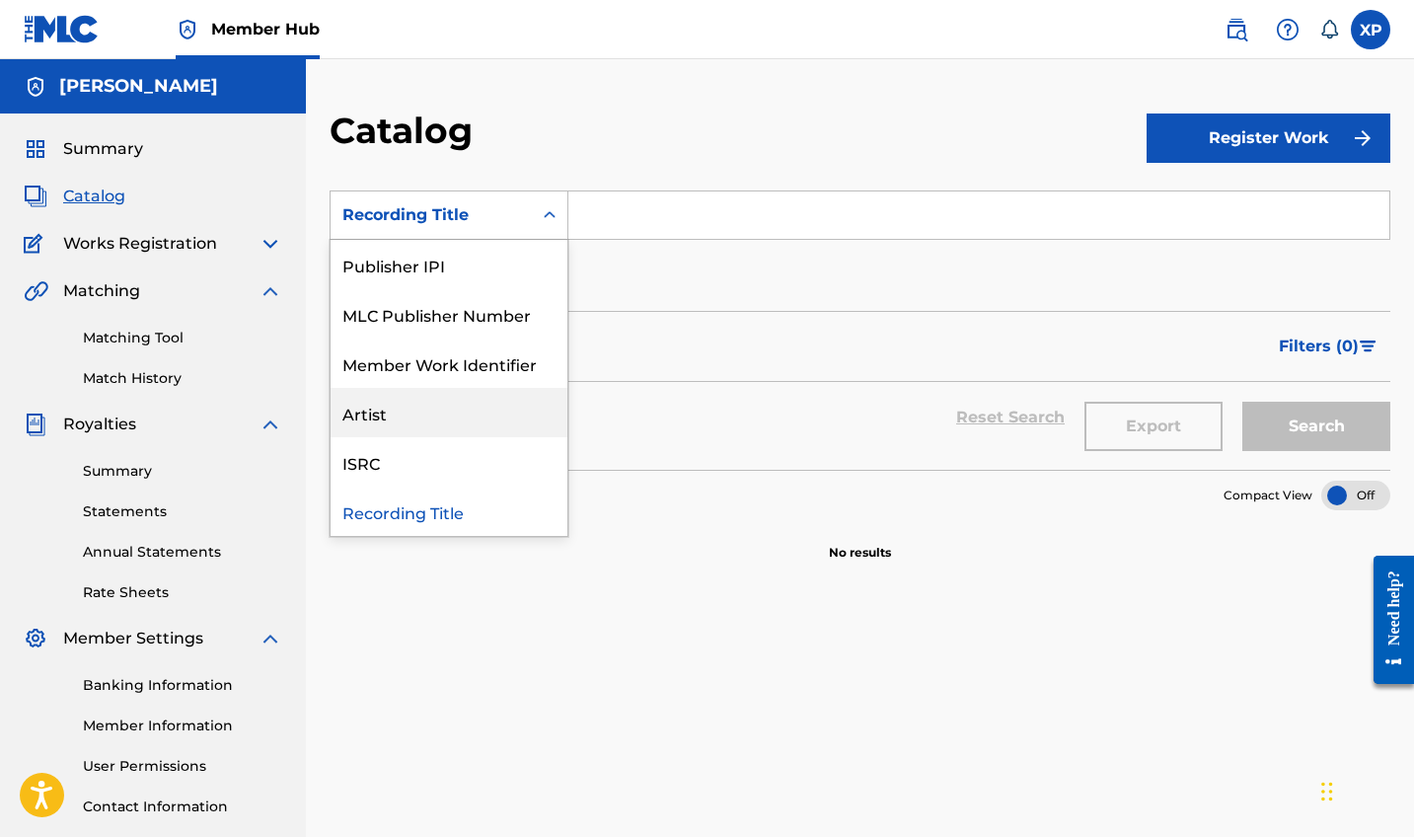
click at [460, 410] on div "Artist" at bounding box center [449, 412] width 237 height 49
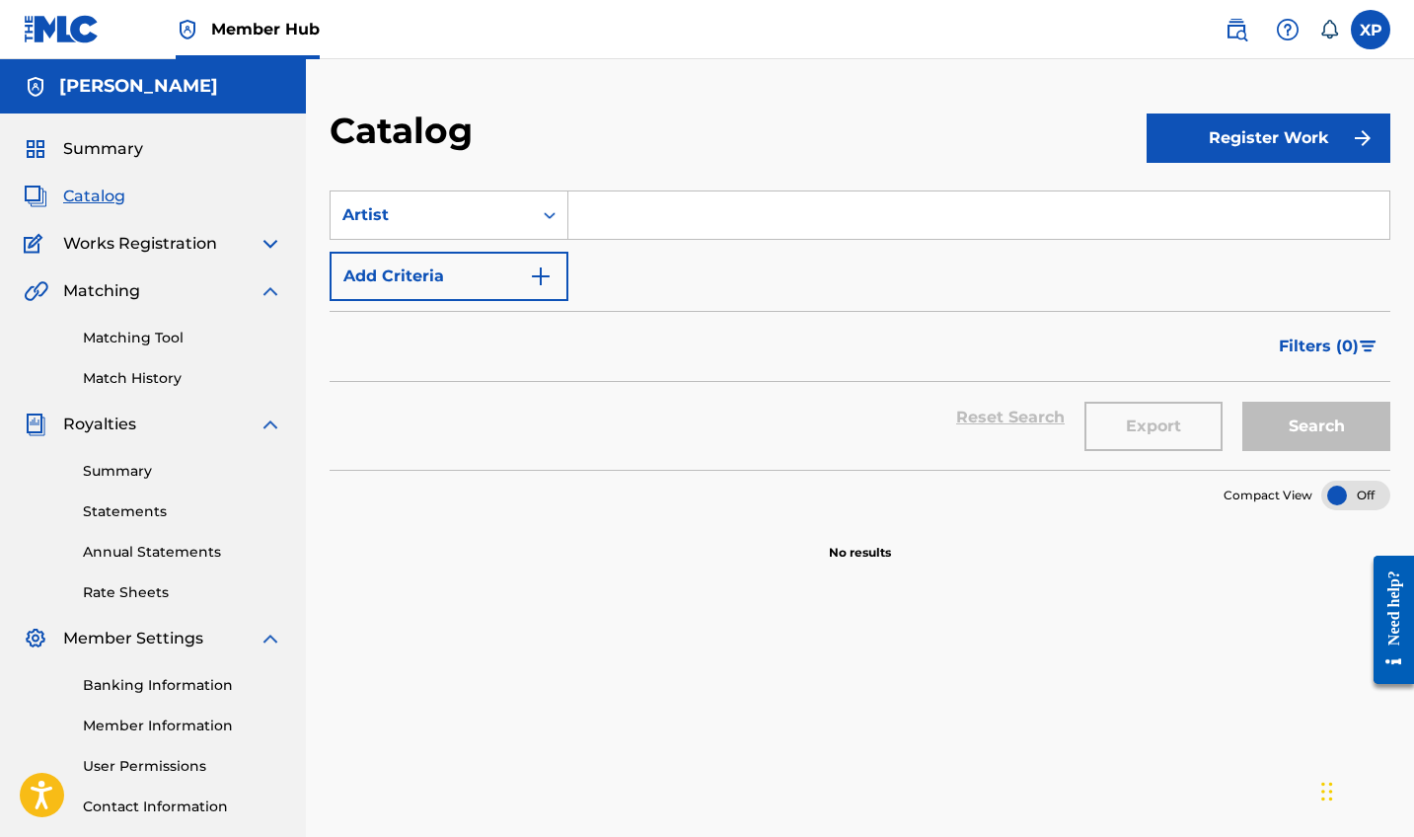
click at [650, 211] on input "Search Form" at bounding box center [978, 214] width 821 height 47
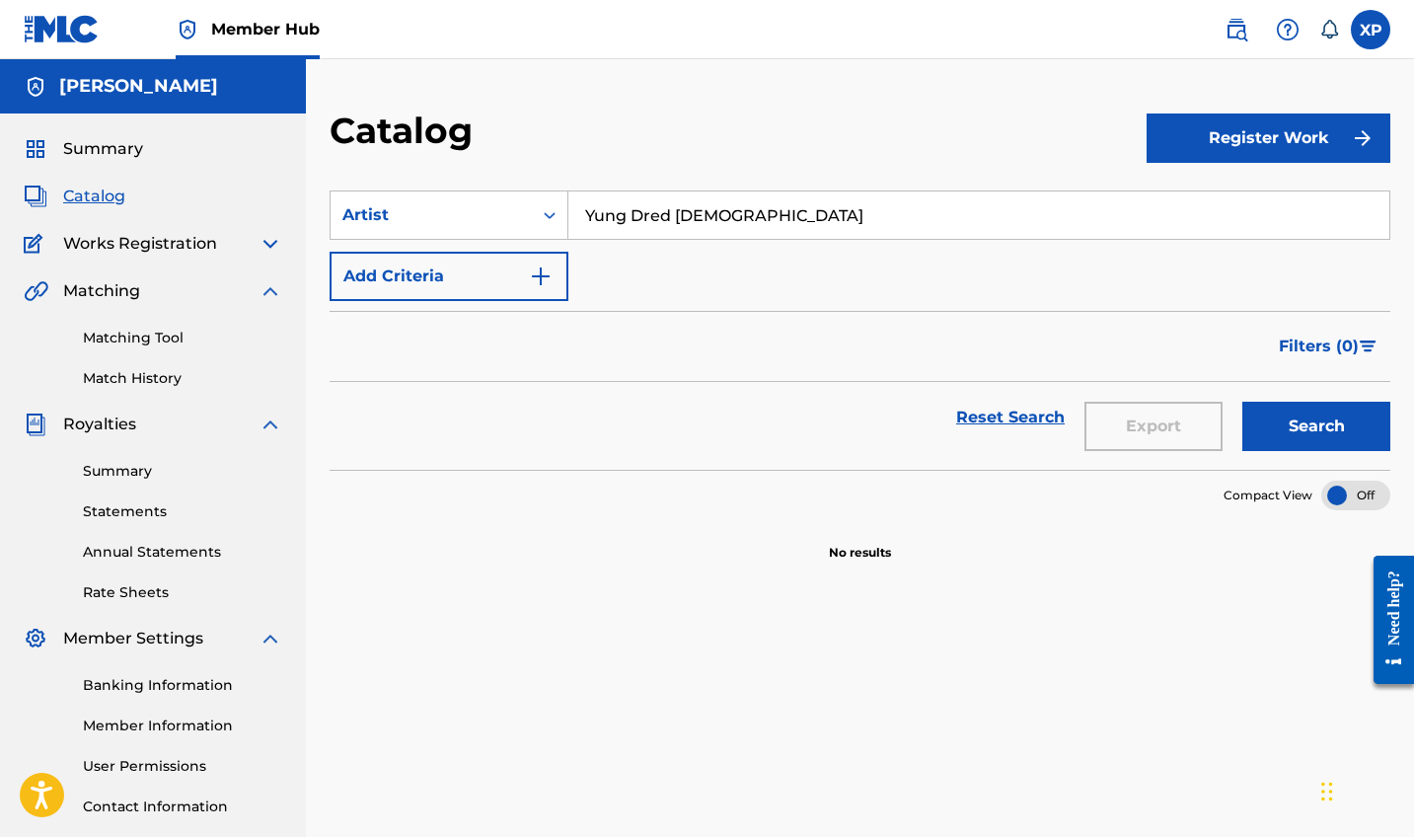
click at [1317, 426] on button "Search" at bounding box center [1317, 426] width 148 height 49
click at [700, 213] on input "Yung Dred [DEMOGRAPHIC_DATA]" at bounding box center [978, 214] width 821 height 47
type input "Yung Dred The [DEMOGRAPHIC_DATA]"
click at [1317, 426] on button "Search" at bounding box center [1317, 426] width 148 height 49
drag, startPoint x: 841, startPoint y: 214, endPoint x: 519, endPoint y: 215, distance: 321.8
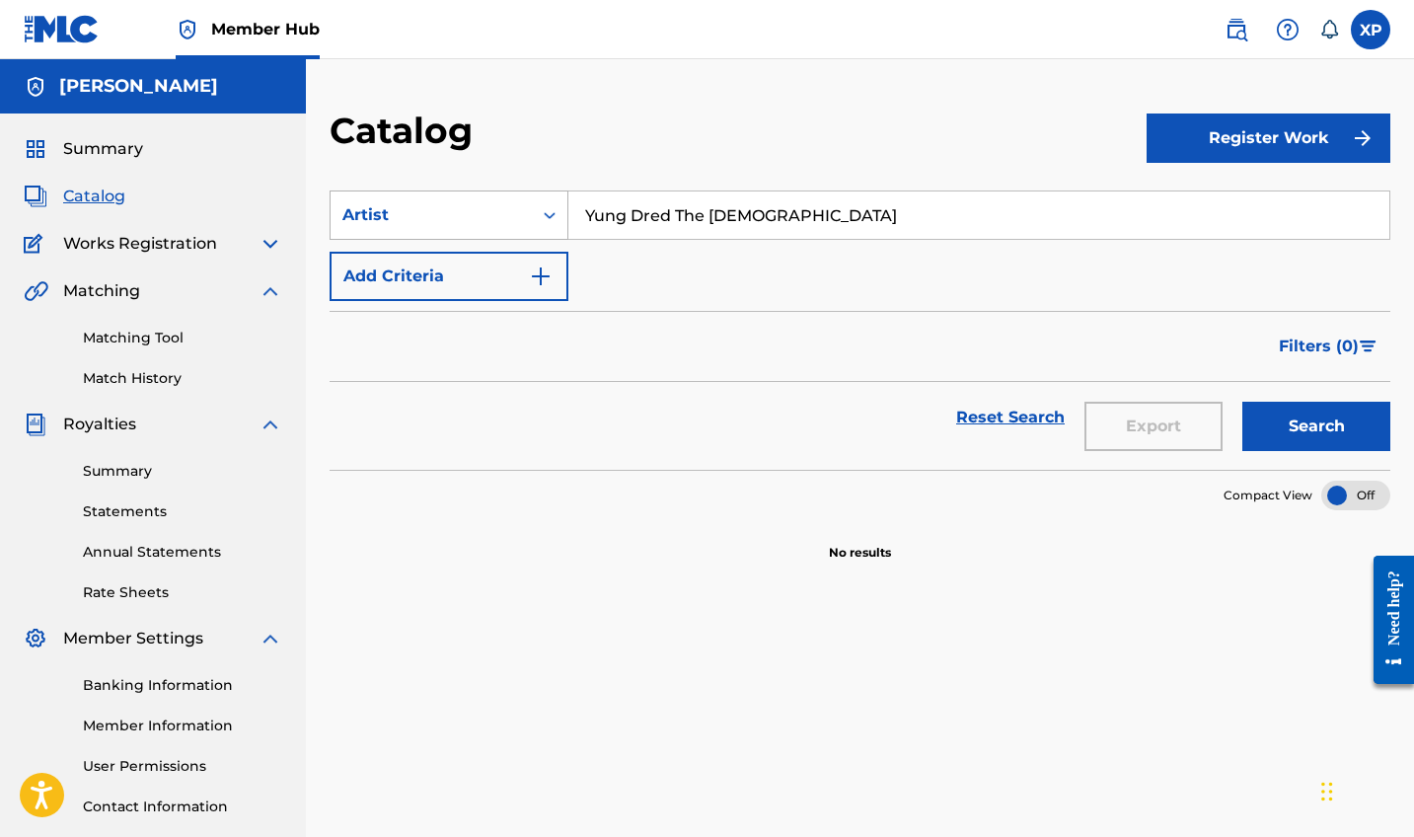
click at [519, 215] on div "SearchWithCriteriaec93ceab-ec83-4a7f-8f9c-c9528370ffa9 Artist Yung Dred The Pro…" at bounding box center [860, 214] width 1061 height 49
type input "The Heart Hold Weight"
click at [1317, 426] on button "Search" at bounding box center [1317, 426] width 148 height 49
drag, startPoint x: 851, startPoint y: 211, endPoint x: 360, endPoint y: 210, distance: 490.5
click at [360, 210] on div "SearchWithCriteriaec93ceab-ec83-4a7f-8f9c-c9528370ffa9 Artist The Heart Hold We…" at bounding box center [860, 214] width 1061 height 49
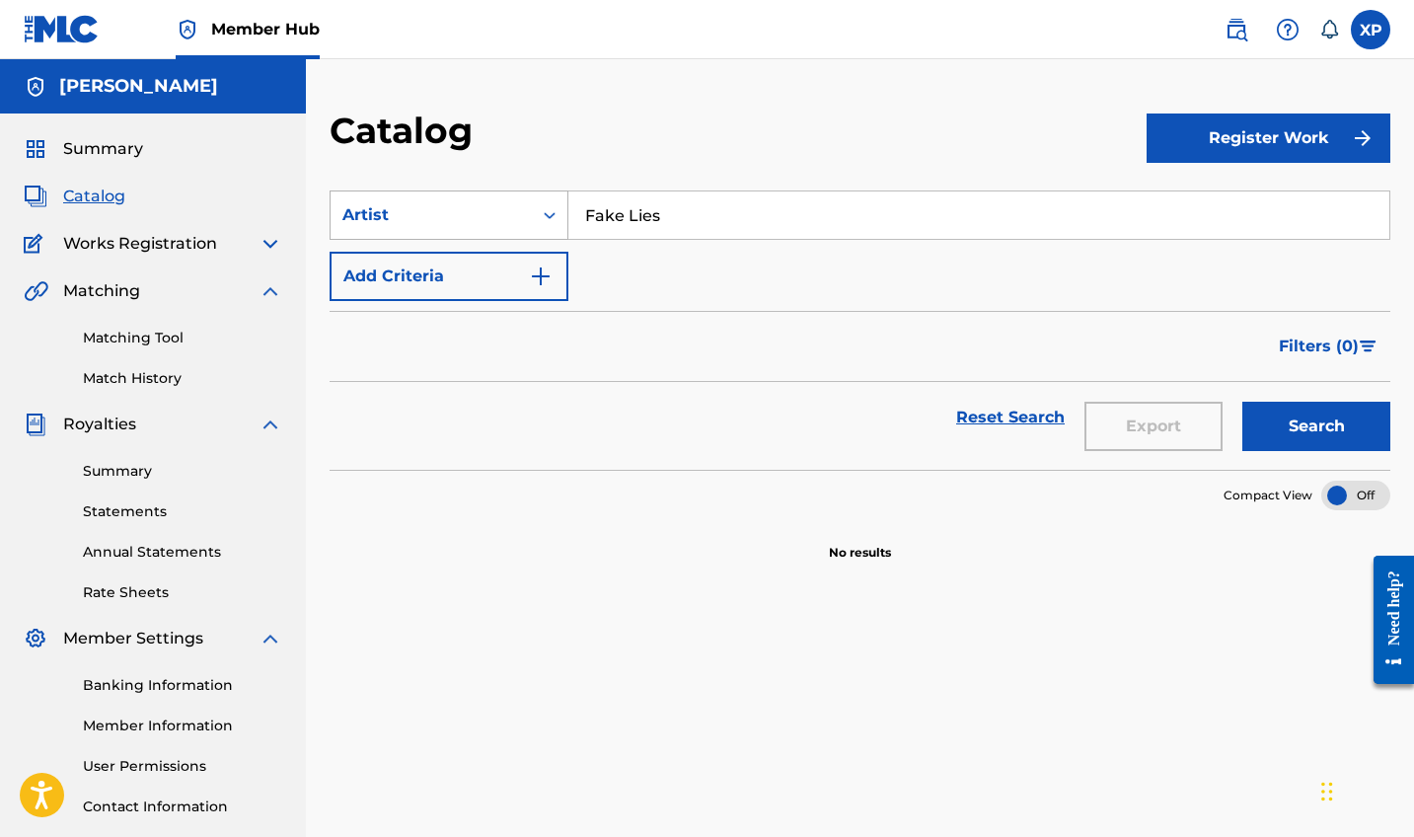
type input "Fake Lies"
click at [1317, 426] on button "Search" at bounding box center [1317, 426] width 148 height 49
click at [507, 223] on div "Artist" at bounding box center [431, 215] width 178 height 24
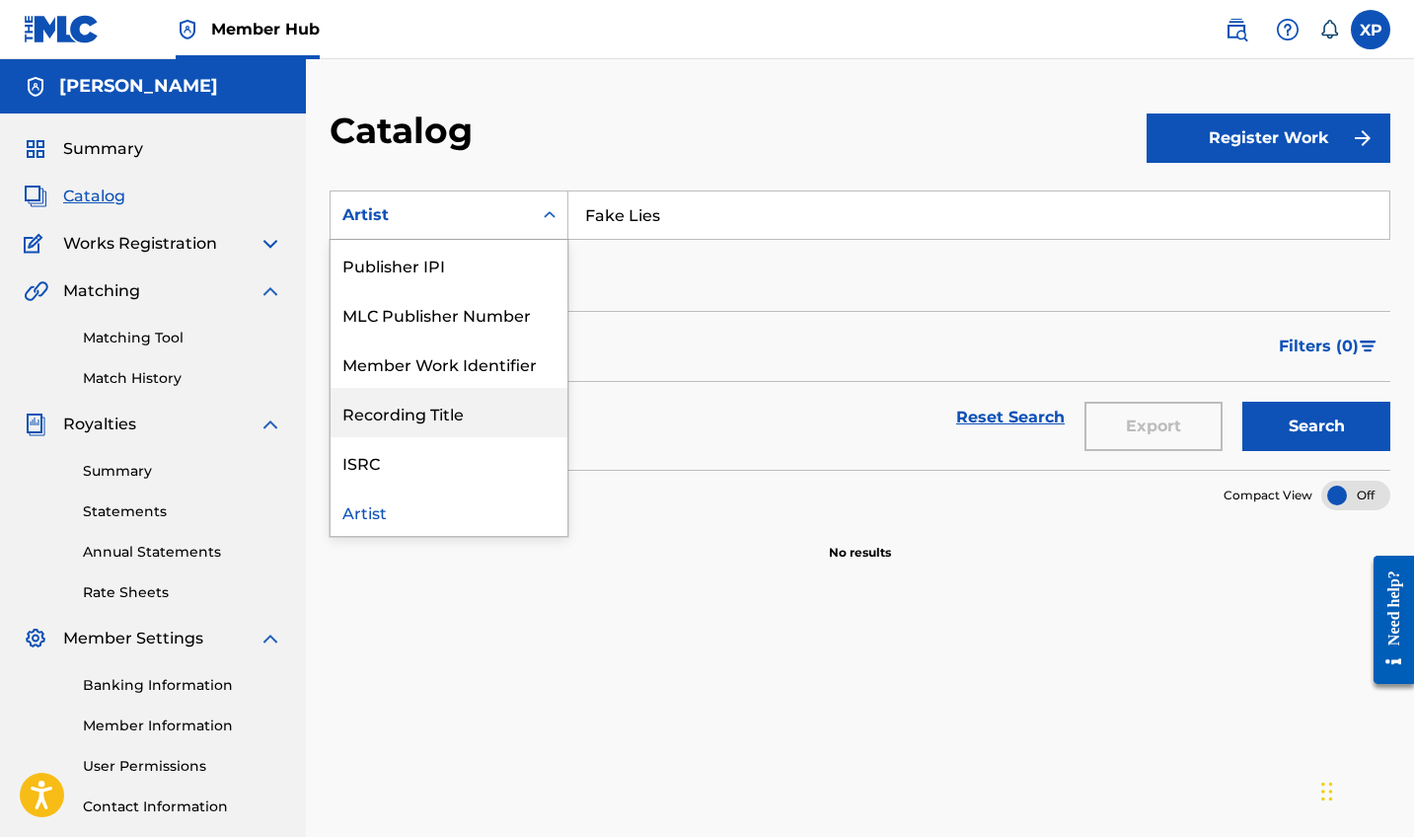
click at [456, 414] on div "Recording Title" at bounding box center [449, 412] width 237 height 49
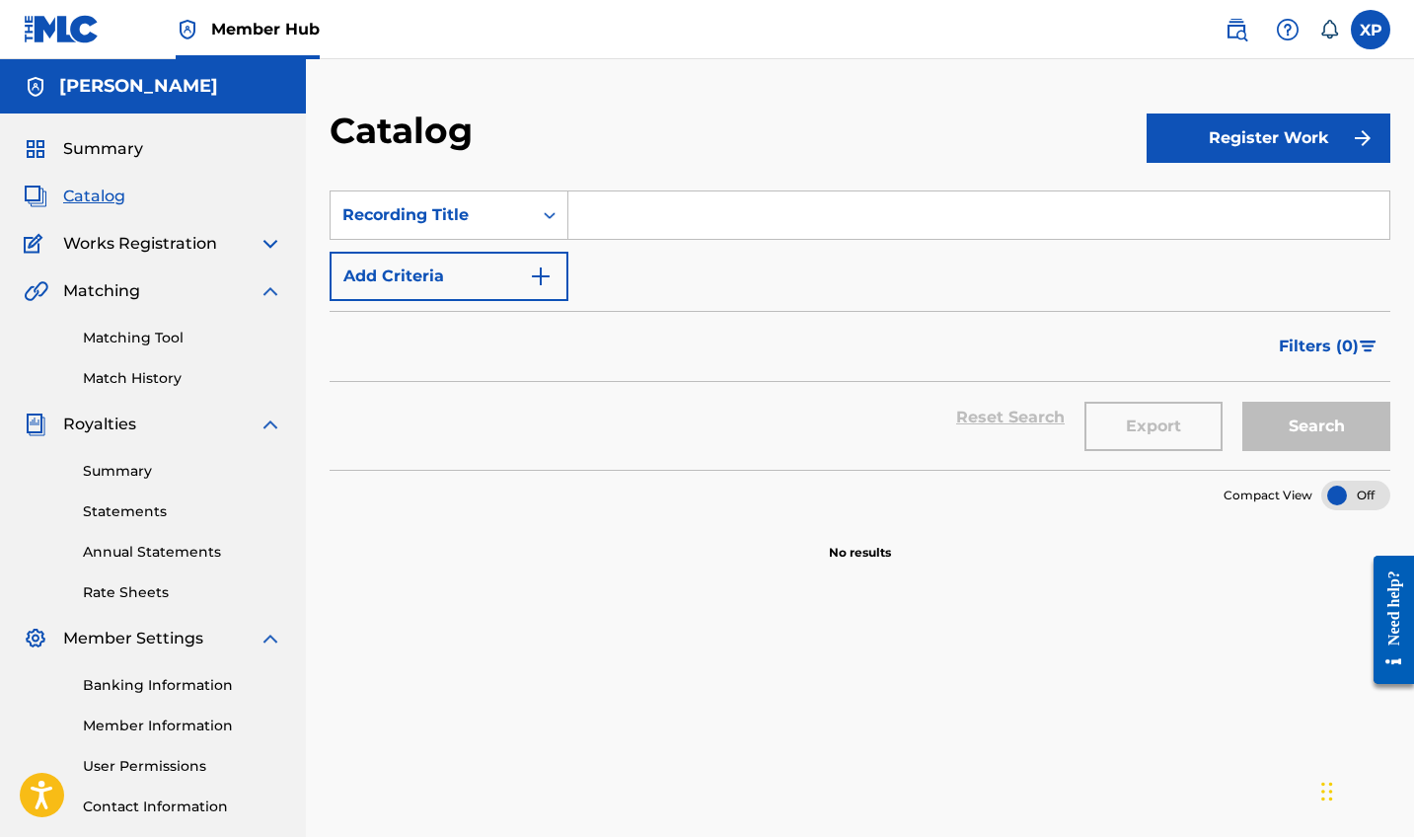
click at [660, 214] on input "Search Form" at bounding box center [978, 214] width 821 height 47
type input "Stablize"
click at [1317, 426] on button "Search" at bounding box center [1317, 426] width 148 height 49
drag, startPoint x: 696, startPoint y: 221, endPoint x: 500, endPoint y: 217, distance: 195.5
click at [500, 217] on div "SearchWithCriteria79b06522-d543-43bb-9a8d-83226330e468 Recording Title Stablize" at bounding box center [860, 214] width 1061 height 49
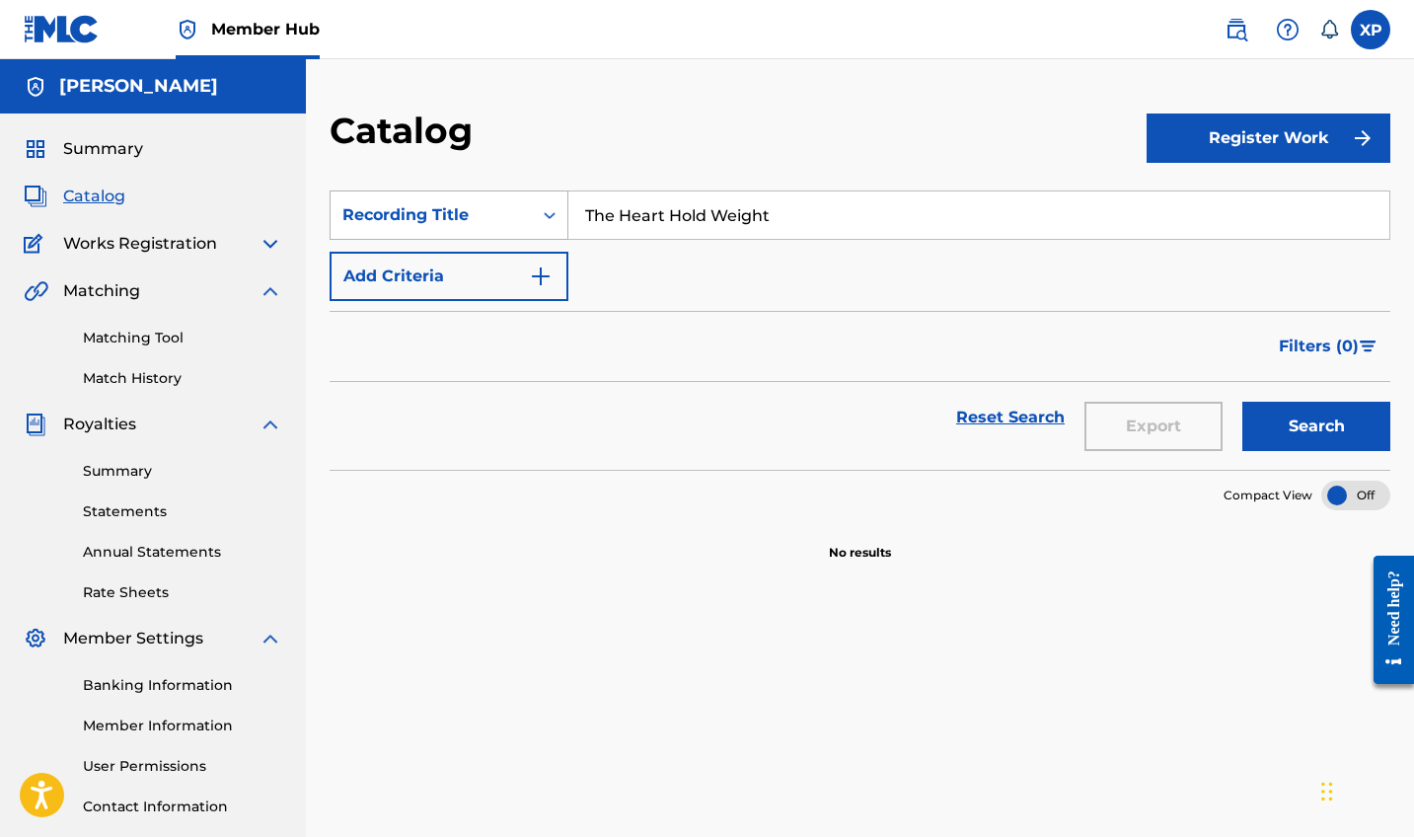
type input "The Heart Hold Weight"
click at [1317, 426] on button "Search" at bounding box center [1317, 426] width 148 height 49
click at [480, 265] on button "Add Criteria" at bounding box center [449, 276] width 239 height 49
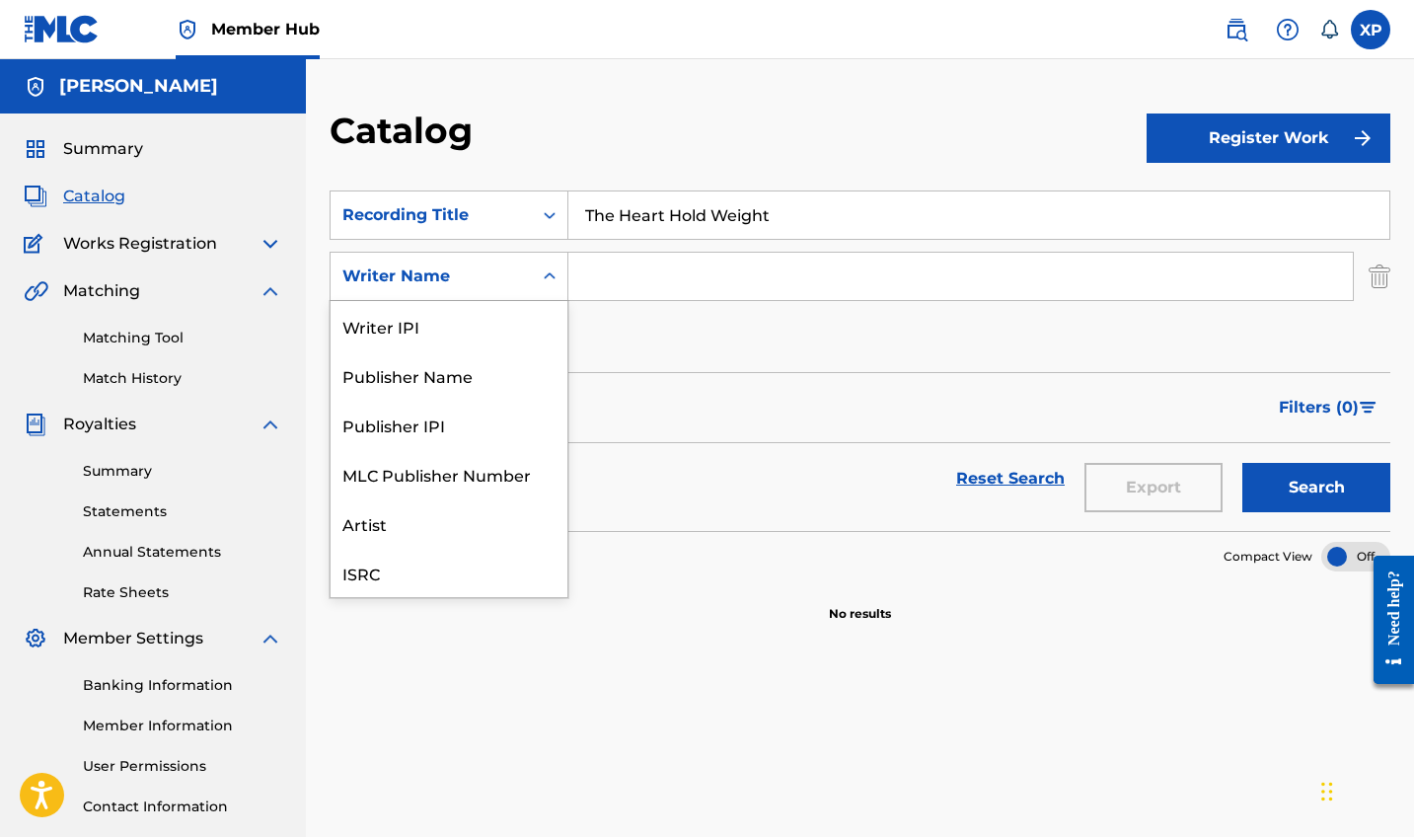
click at [556, 281] on icon "Search Form" at bounding box center [550, 276] width 20 height 20
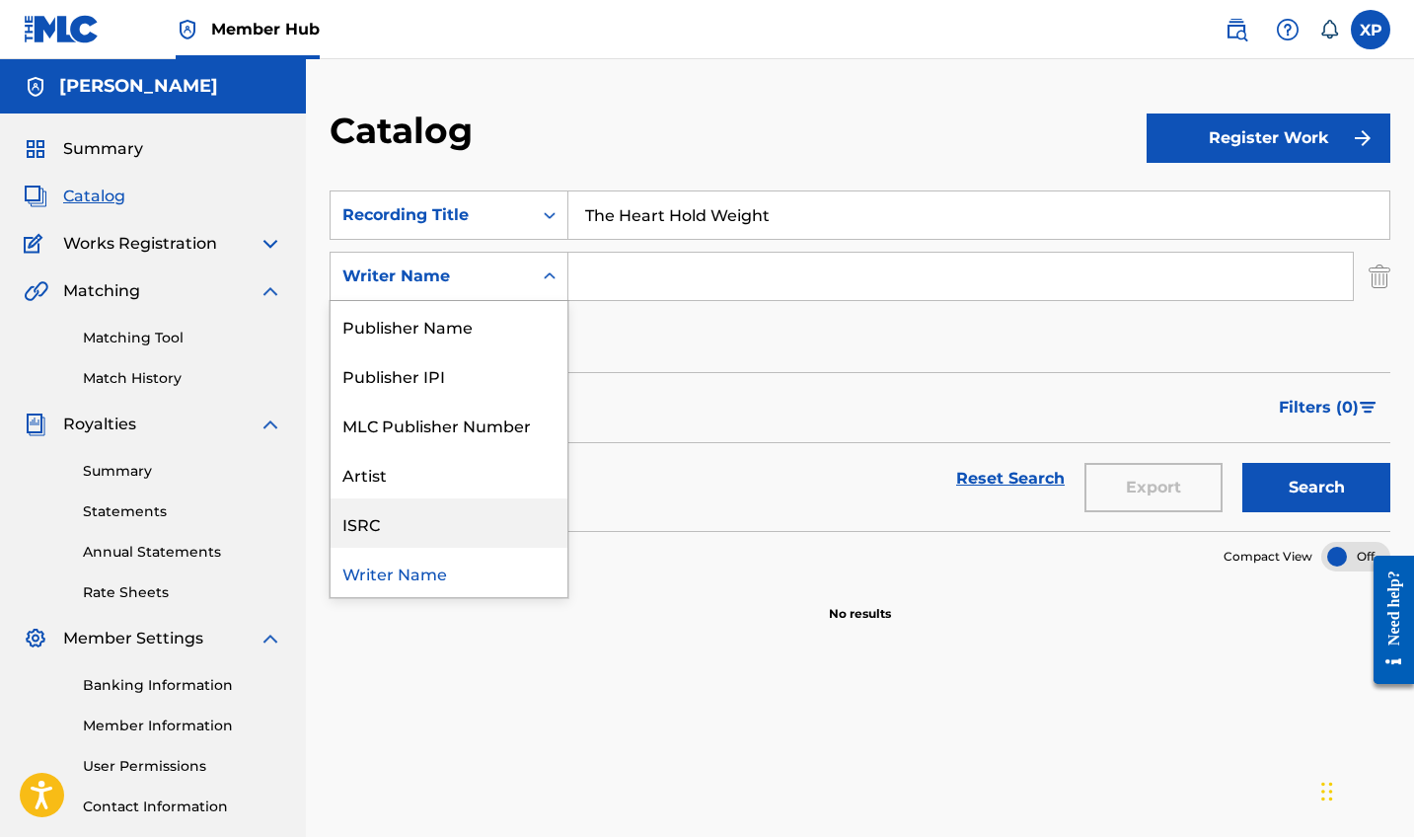
click at [438, 481] on div "Artist" at bounding box center [449, 473] width 237 height 49
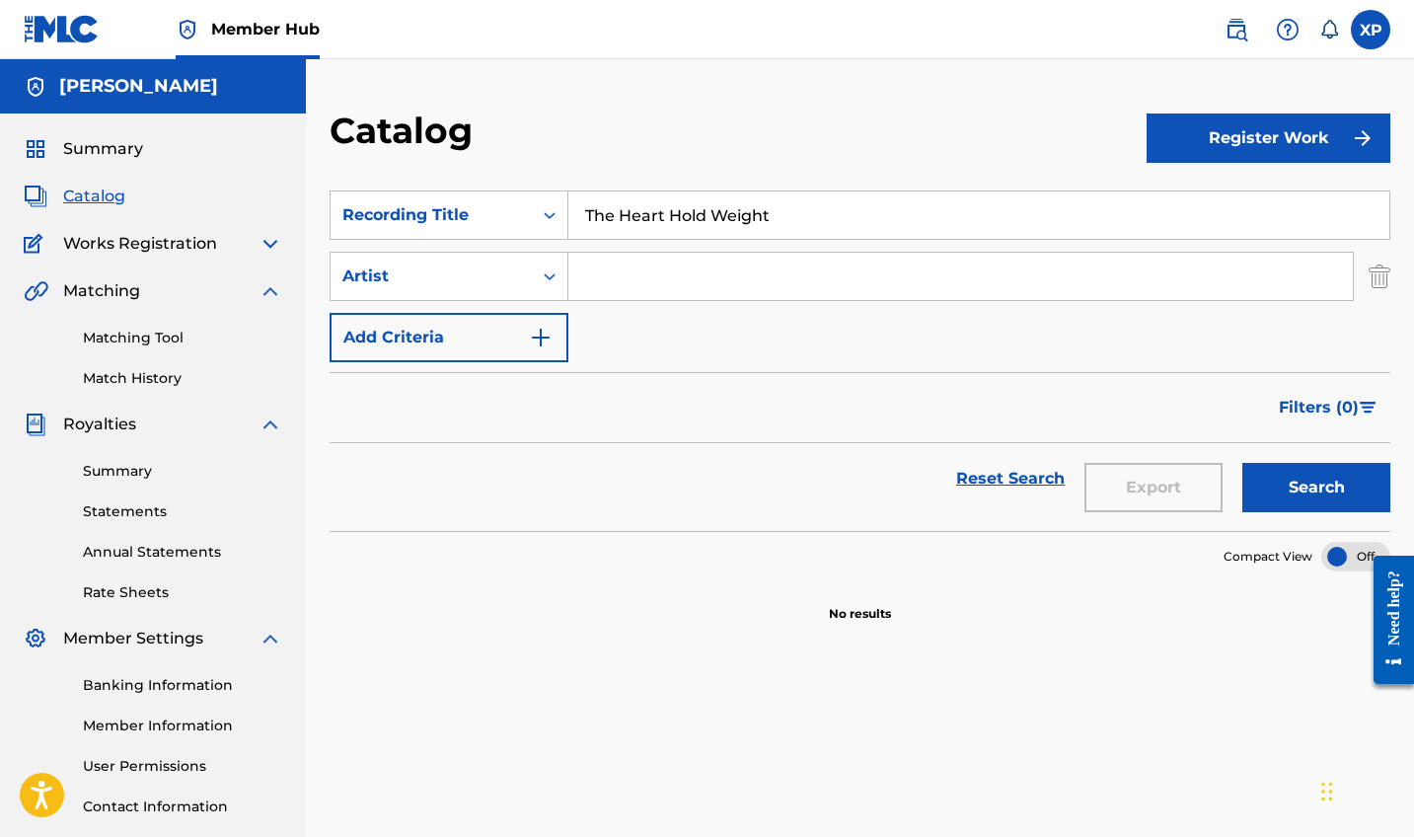
click at [627, 289] on input "Search Form" at bounding box center [960, 276] width 785 height 47
type input "Yung Dread [DEMOGRAPHIC_DATA]"
click at [1317, 488] on button "Search" at bounding box center [1317, 487] width 148 height 49
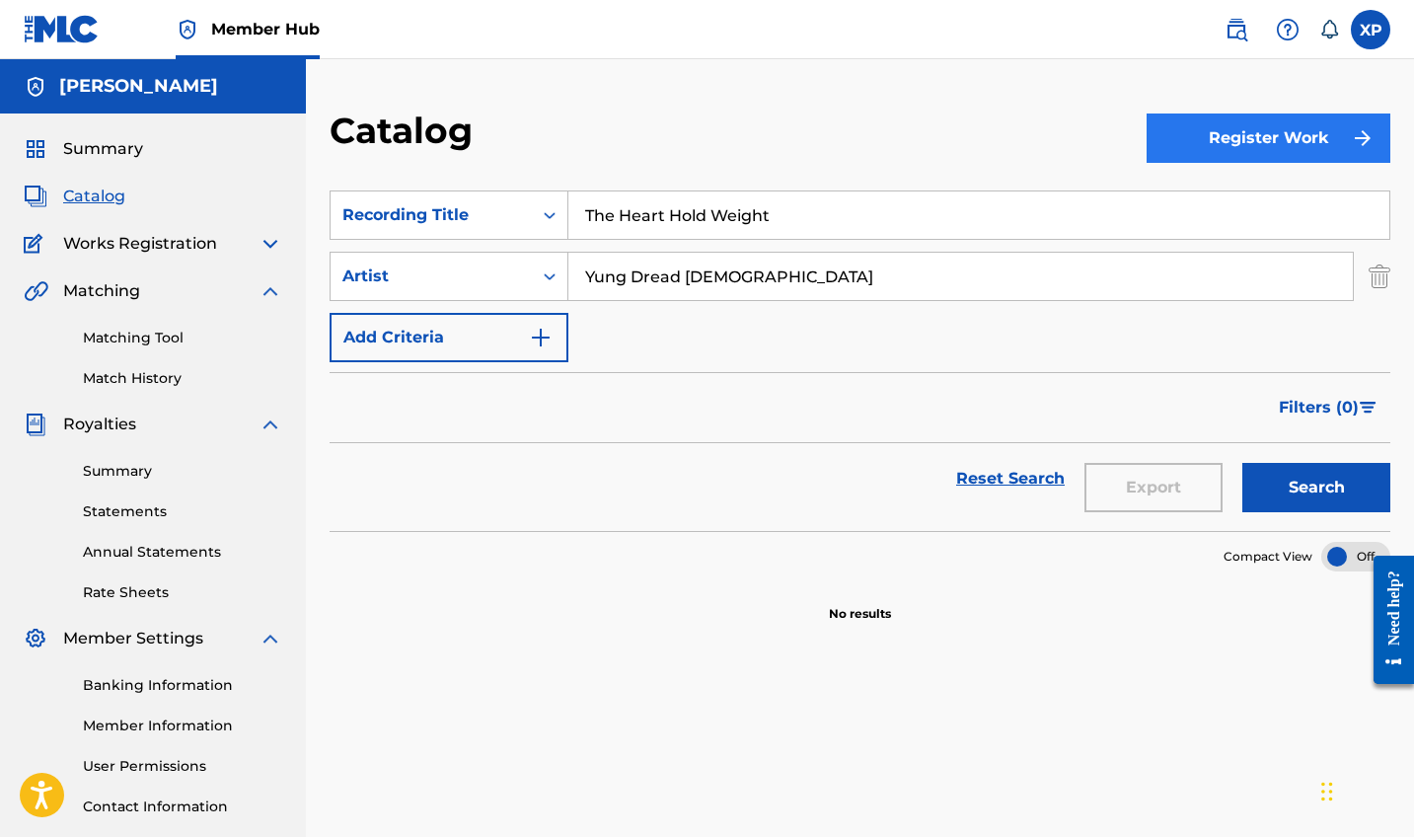
click at [1309, 142] on button "Register Work" at bounding box center [1269, 138] width 244 height 49
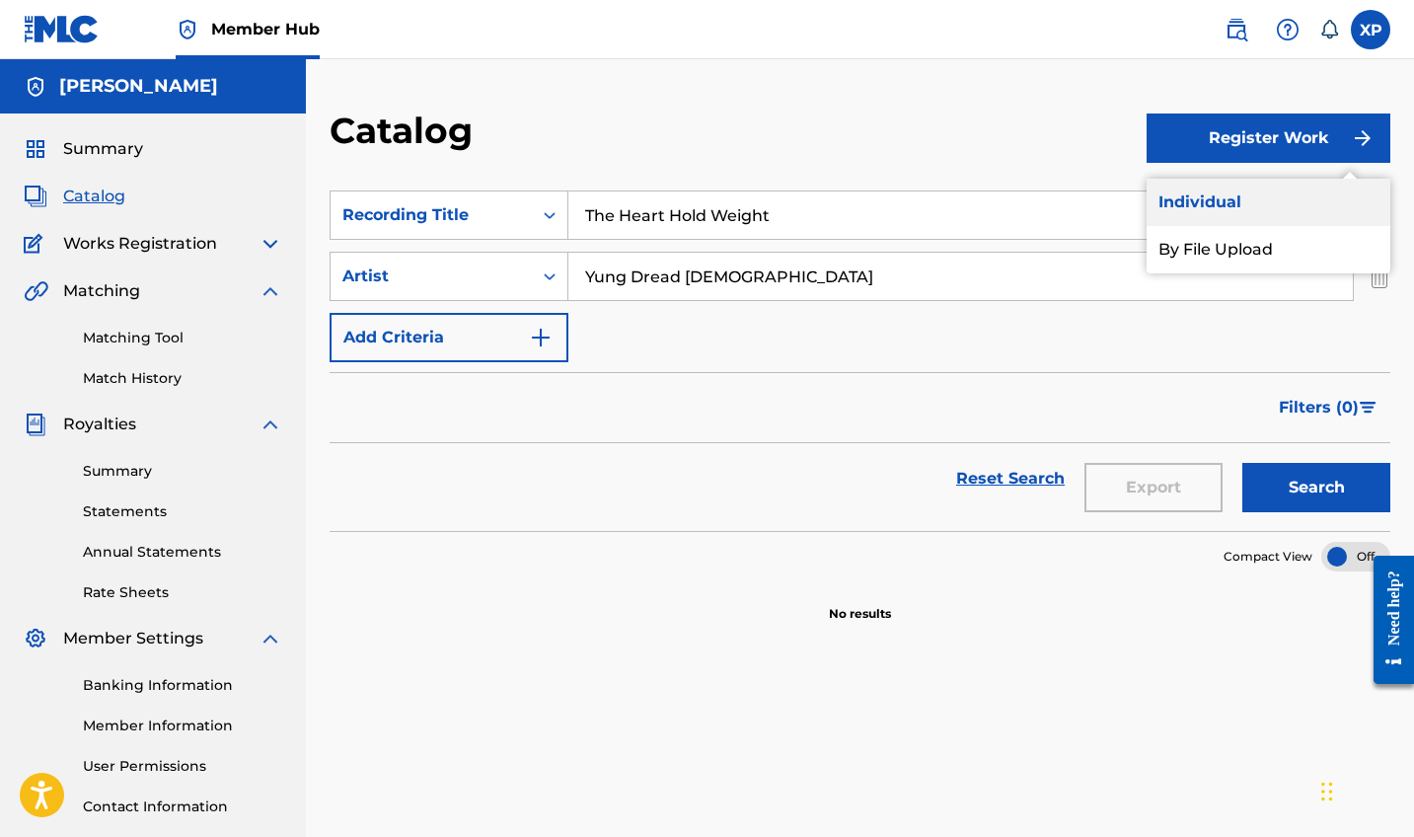
click at [1267, 203] on link "Individual" at bounding box center [1269, 202] width 244 height 47
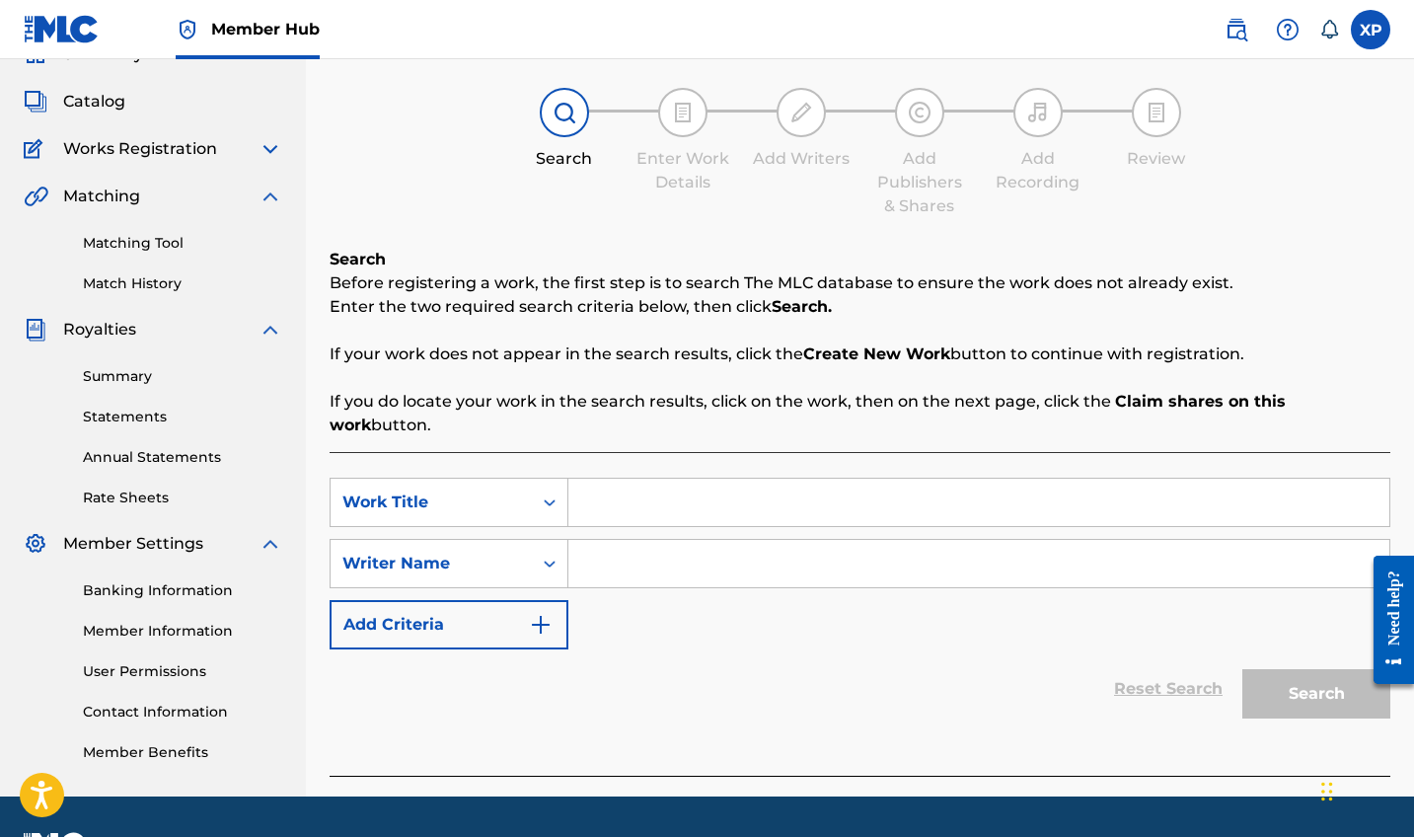
scroll to position [89, 0]
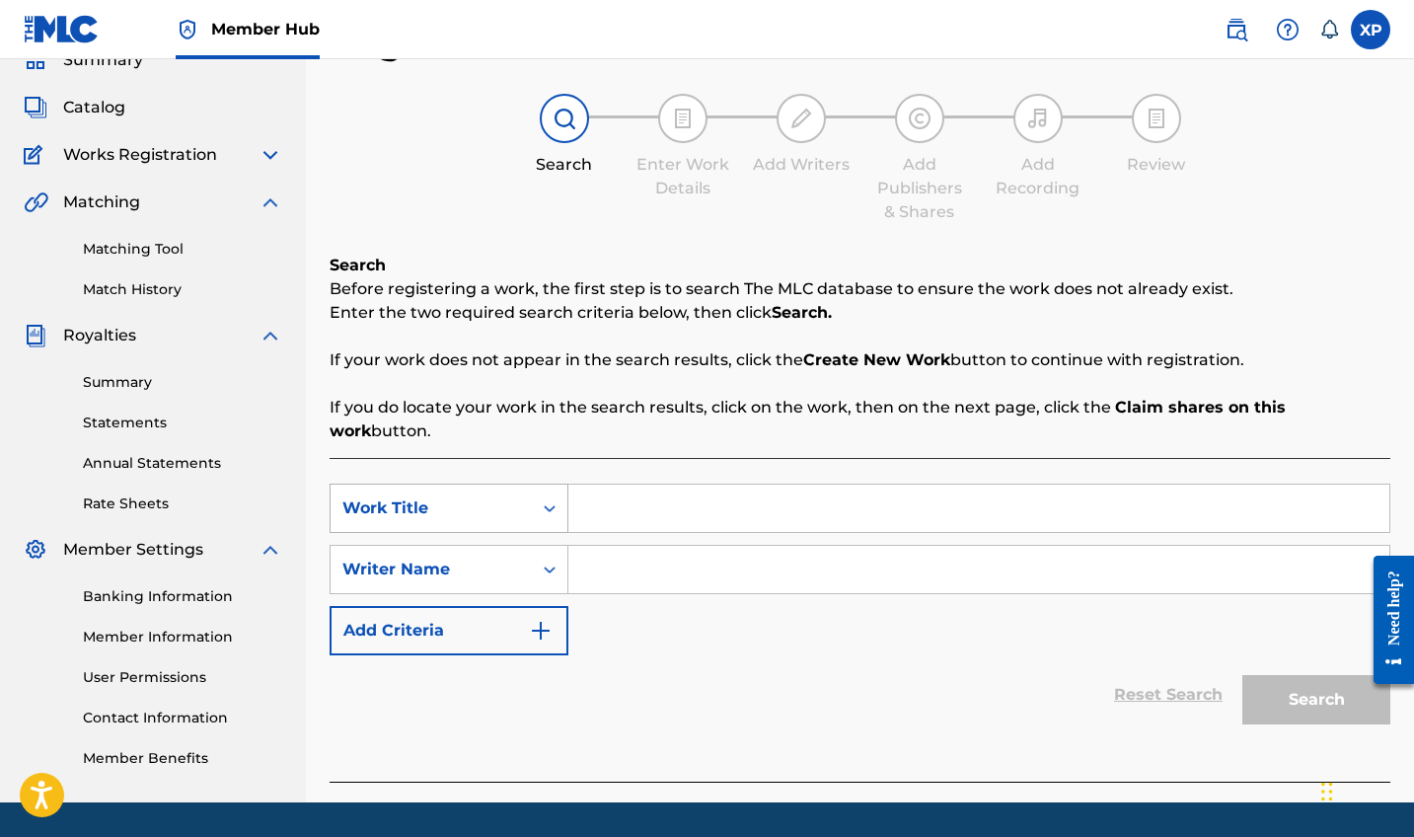
click at [504, 496] on div "Work Title" at bounding box center [431, 508] width 178 height 24
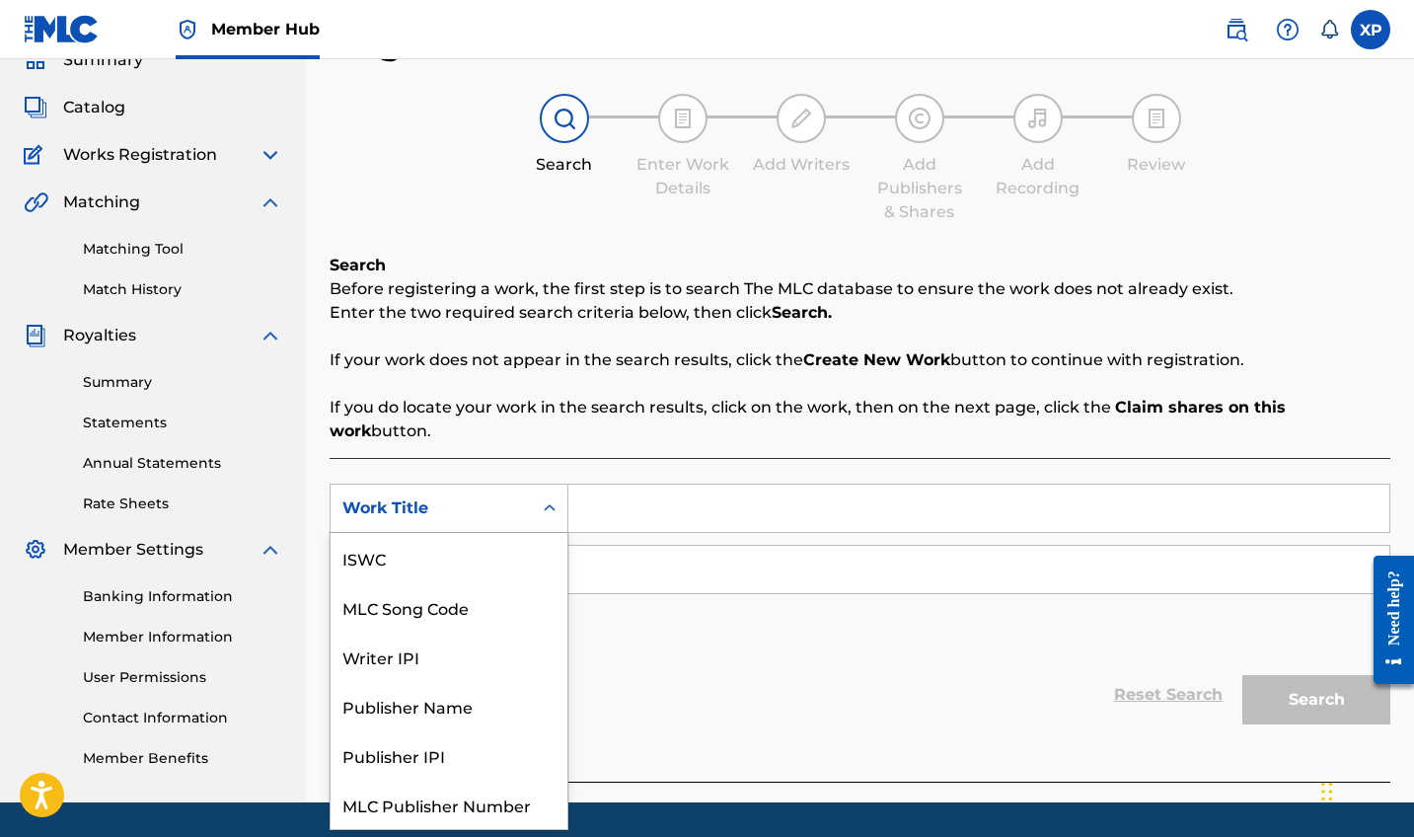
scroll to position [49, 0]
click at [442, 783] on div "Work Title" at bounding box center [449, 804] width 237 height 49
click at [498, 490] on div "Work Title" at bounding box center [431, 509] width 201 height 38
click at [444, 780] on div "Work Title" at bounding box center [449, 804] width 237 height 49
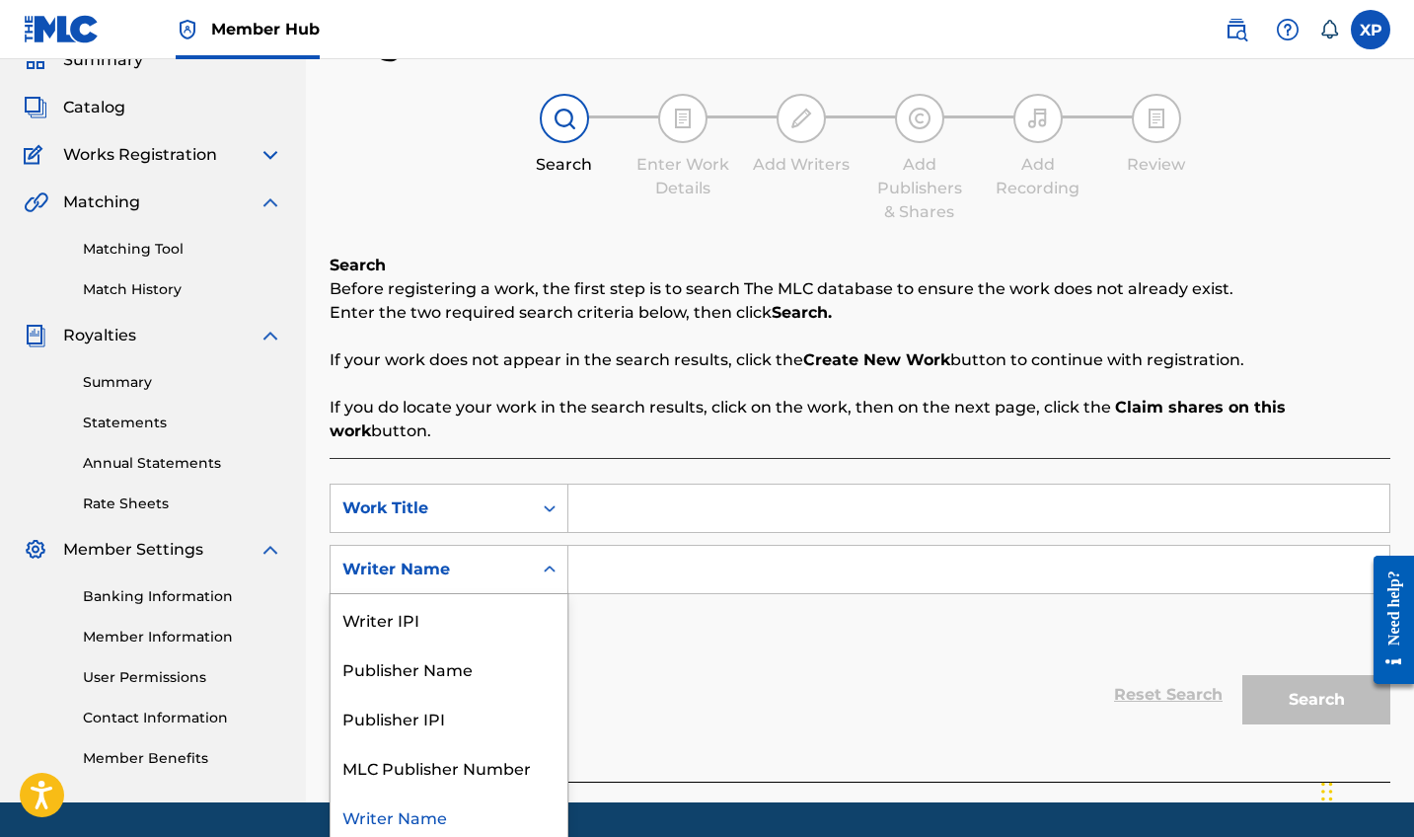
click at [469, 558] on div "Writer Name" at bounding box center [431, 570] width 178 height 24
click at [634, 630] on div "SearchWithCriteriaada7c0dd-1f66-4cf4-b5e4-b14762cc548b Work Title SearchWithCri…" at bounding box center [860, 570] width 1061 height 172
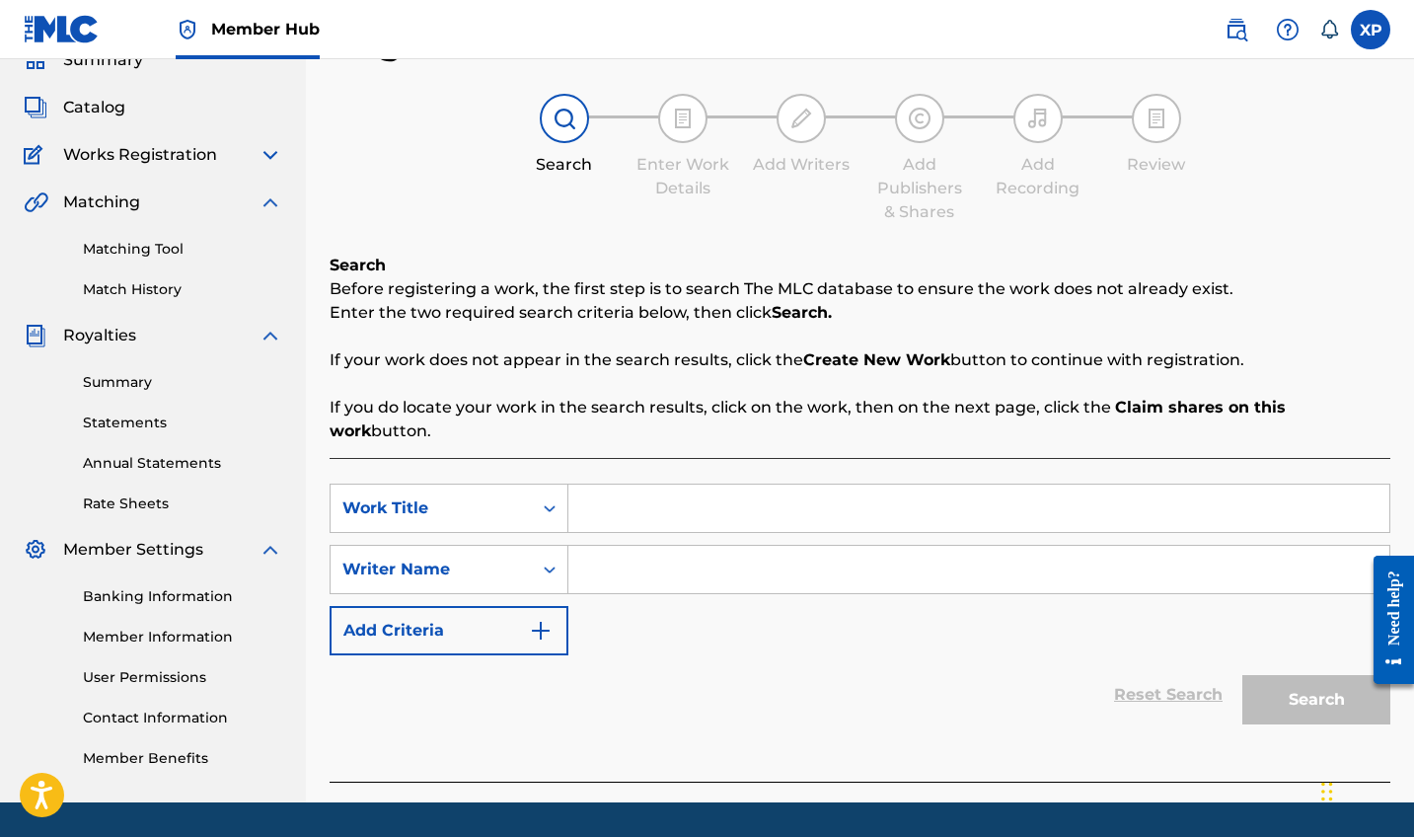
click at [628, 485] on input "Search Form" at bounding box center [978, 508] width 821 height 47
type input "Fake Lies"
click at [601, 551] on input "Search Form" at bounding box center [978, 569] width 821 height 47
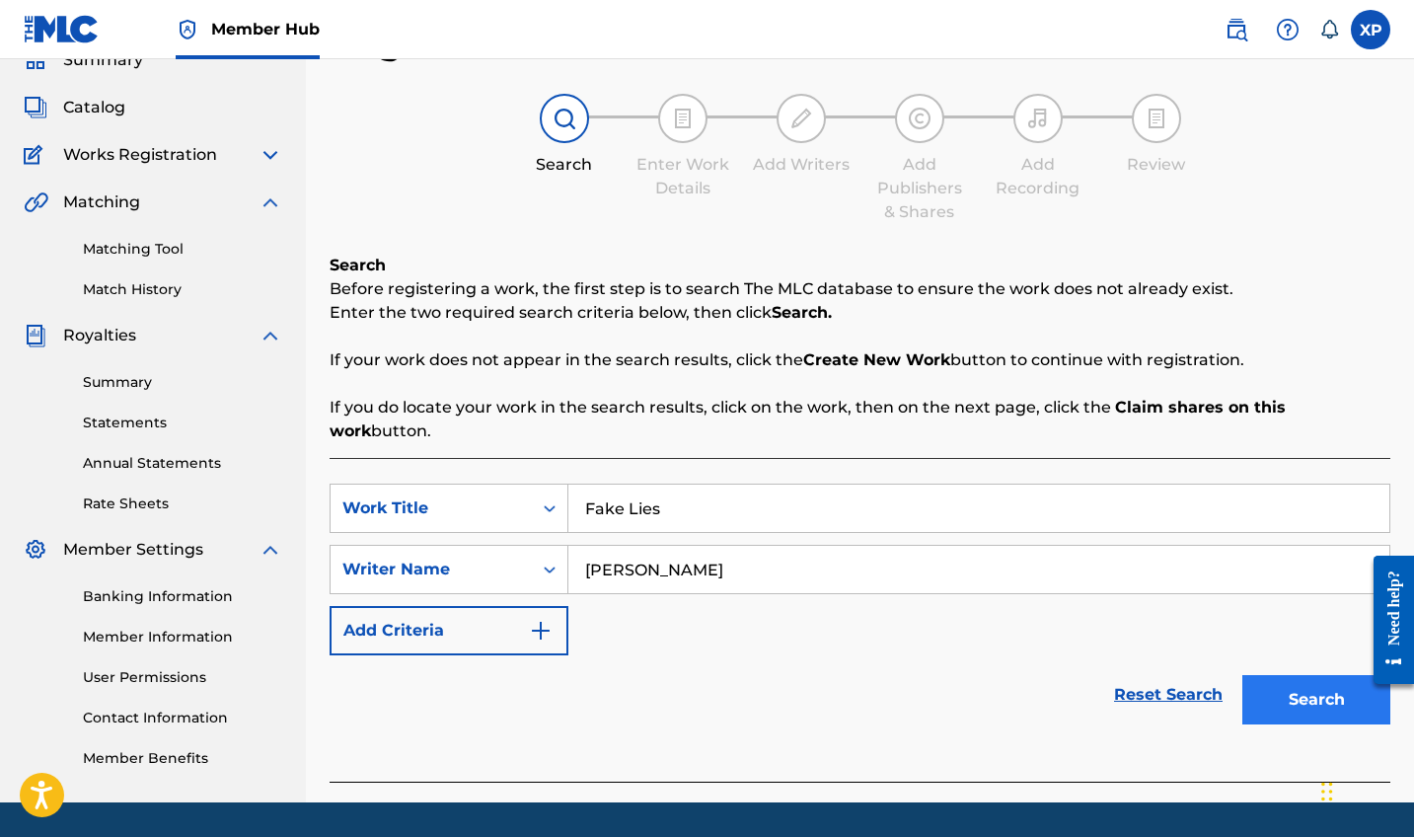
type input "[PERSON_NAME]"
click at [1303, 682] on button "Search" at bounding box center [1317, 699] width 148 height 49
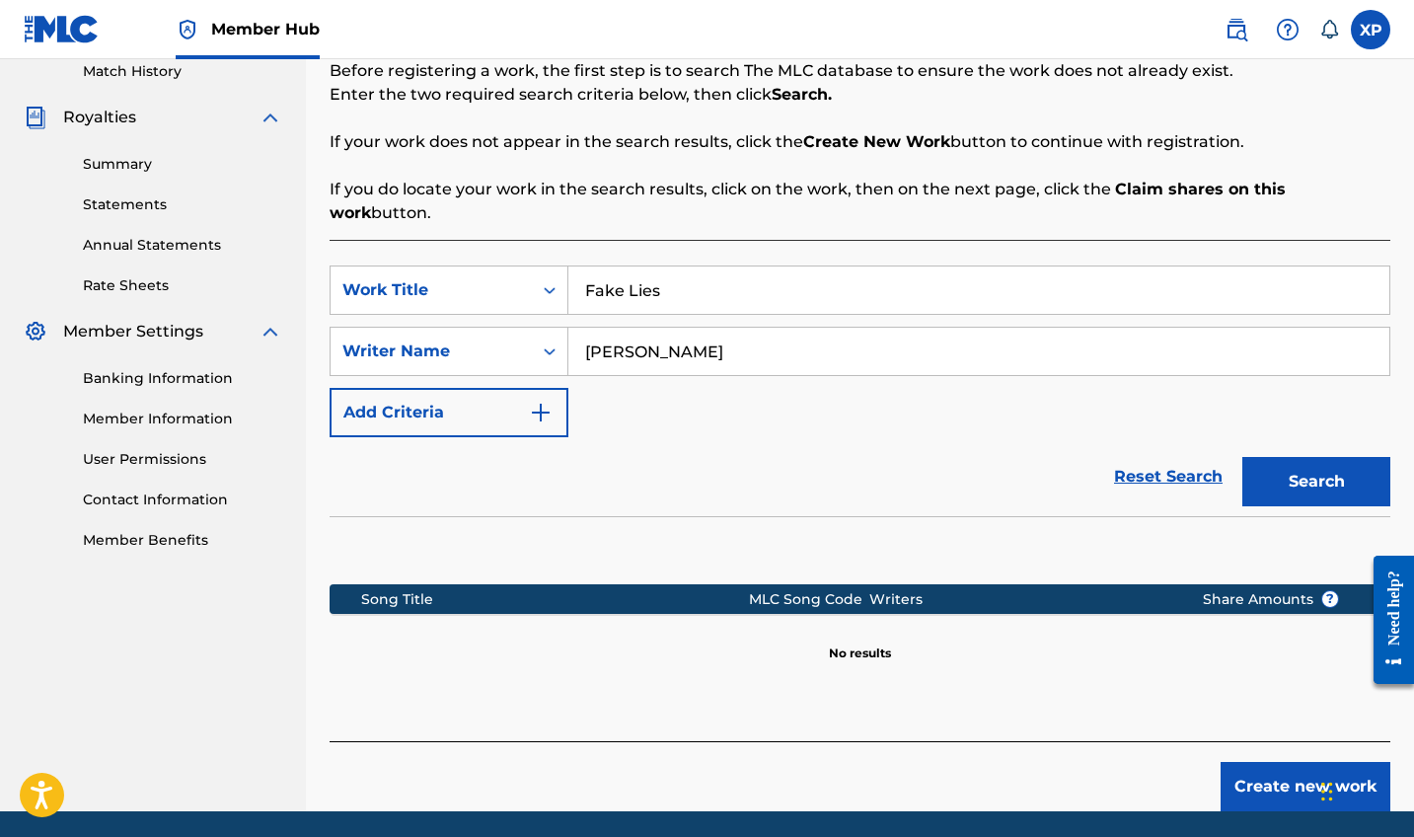
scroll to position [352, 0]
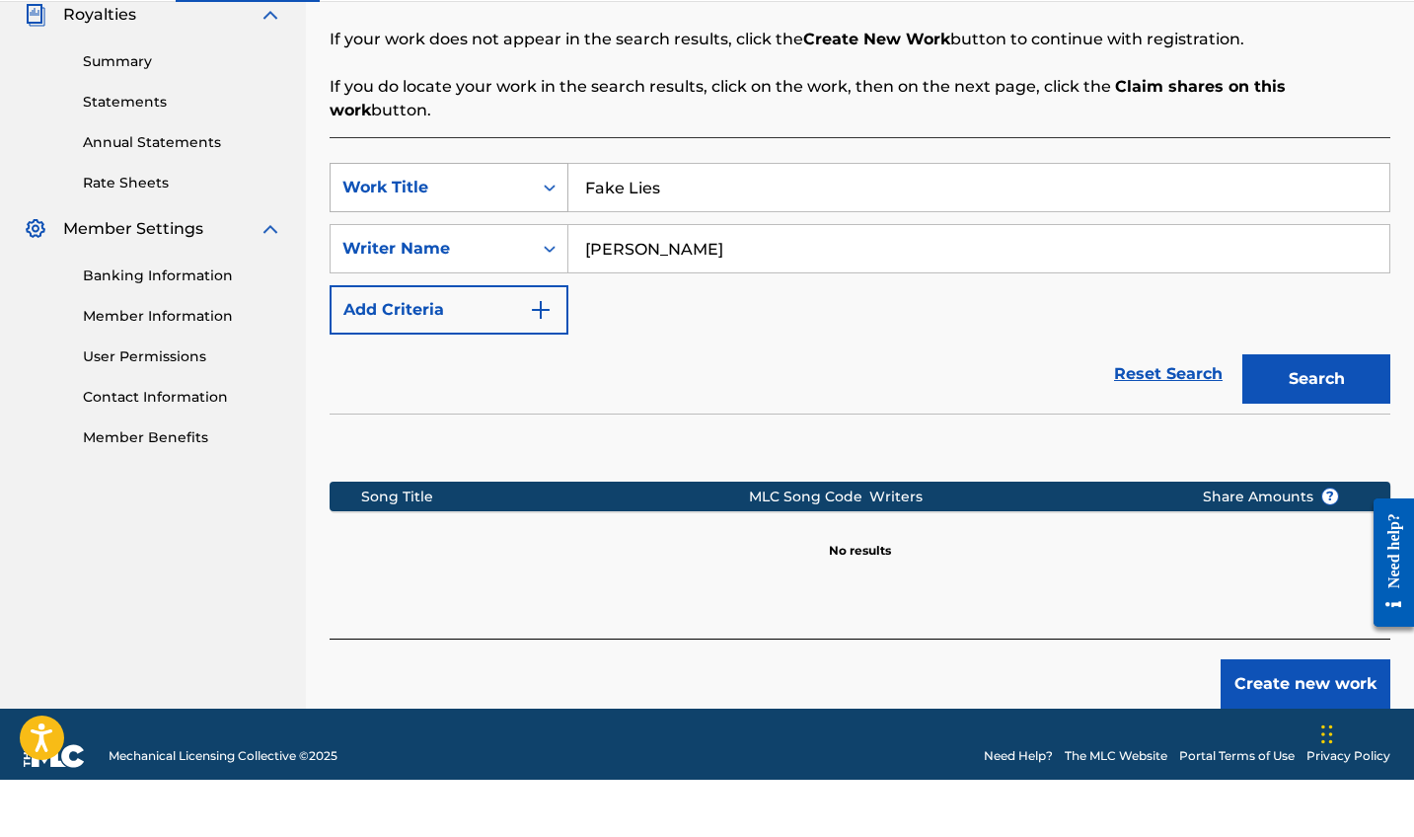
drag, startPoint x: 713, startPoint y: 168, endPoint x: 532, endPoint y: 162, distance: 180.7
click at [532, 220] on div "SearchWithCriteriaada7c0dd-1f66-4cf4-b5e4-b14762cc548b Work Title Fake Lies" at bounding box center [860, 244] width 1061 height 49
type input "Toxic Signs"
click at [1317, 412] on button "Search" at bounding box center [1317, 436] width 148 height 49
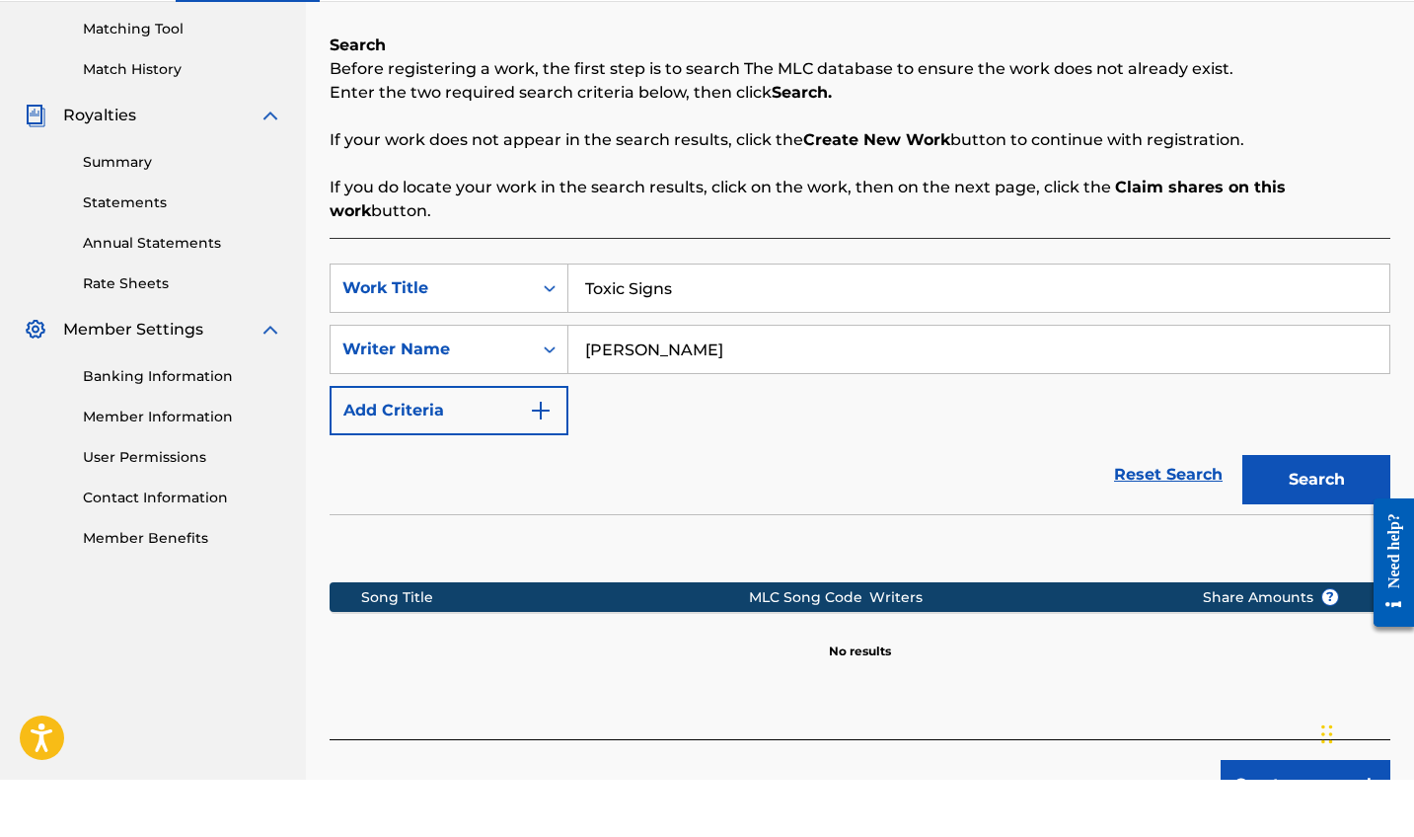
scroll to position [309, 0]
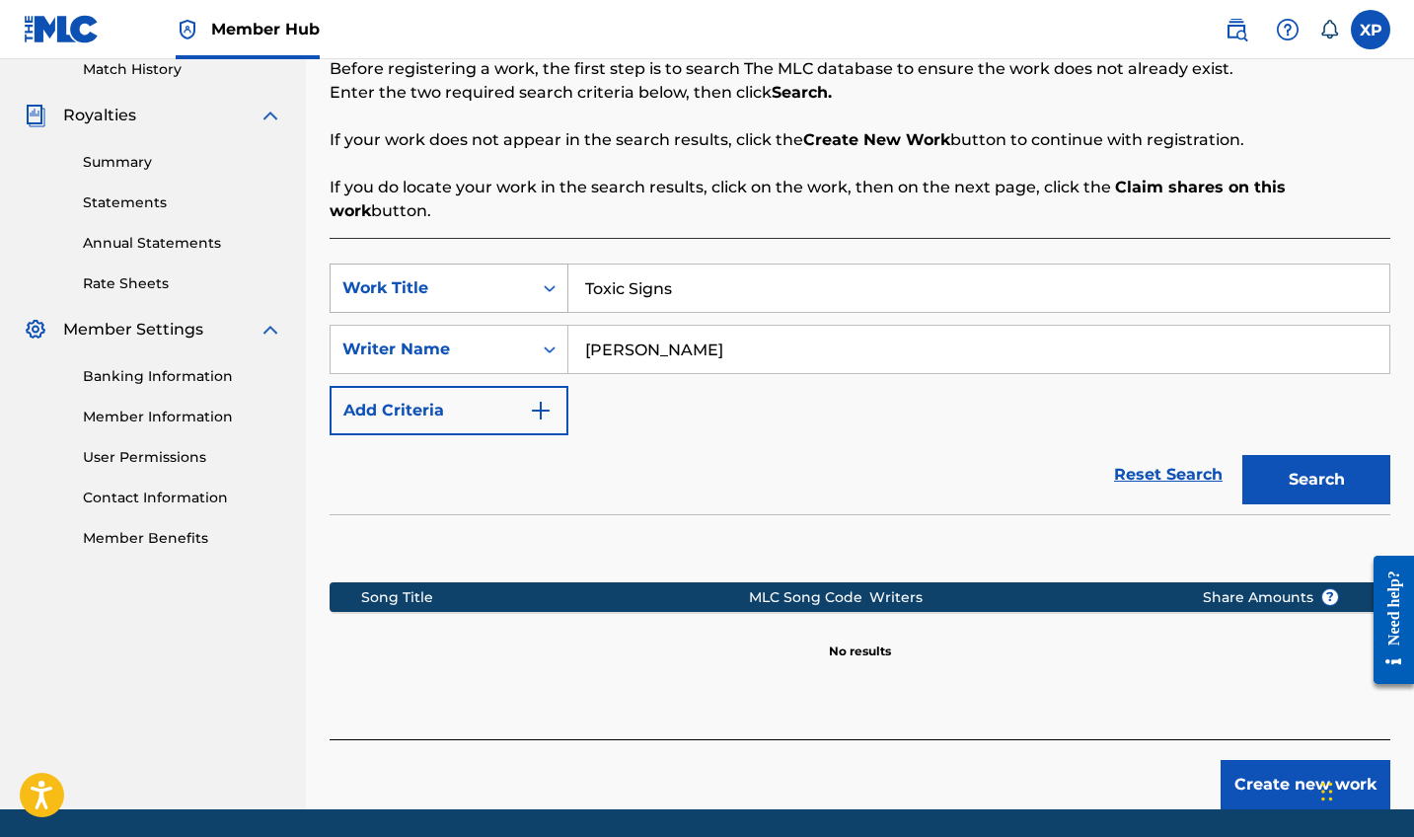
drag, startPoint x: 693, startPoint y: 278, endPoint x: 512, endPoint y: 278, distance: 180.6
click at [512, 278] on div "SearchWithCriteriaada7c0dd-1f66-4cf4-b5e4-b14762cc548b Work Title Toxic Signs" at bounding box center [860, 288] width 1061 height 49
drag, startPoint x: 712, startPoint y: 252, endPoint x: 518, endPoint y: 251, distance: 193.4
click at [518, 264] on div "SearchWithCriteriaada7c0dd-1f66-4cf4-b5e4-b14762cc548b Work Title Toxic Signs" at bounding box center [860, 288] width 1061 height 49
drag, startPoint x: 686, startPoint y: 261, endPoint x: 535, endPoint y: 259, distance: 151.0
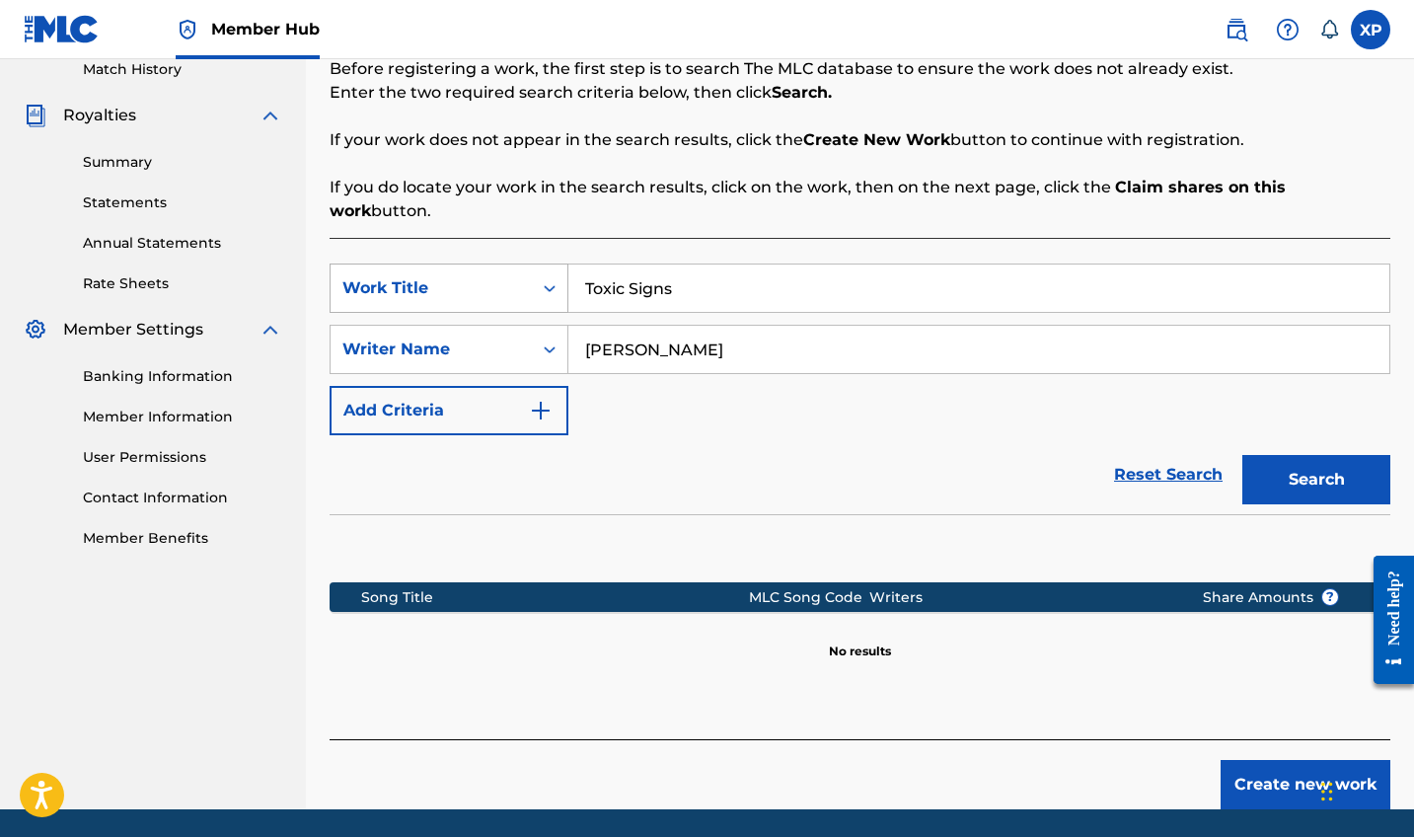
click at [535, 264] on div "SearchWithCriteriaada7c0dd-1f66-4cf4-b5e4-b14762cc548b Work Title Toxic Signs" at bounding box center [860, 288] width 1061 height 49
type input "Anime Bae'"
click at [1317, 456] on button "Search" at bounding box center [1317, 479] width 148 height 49
